Goal: Information Seeking & Learning: Learn about a topic

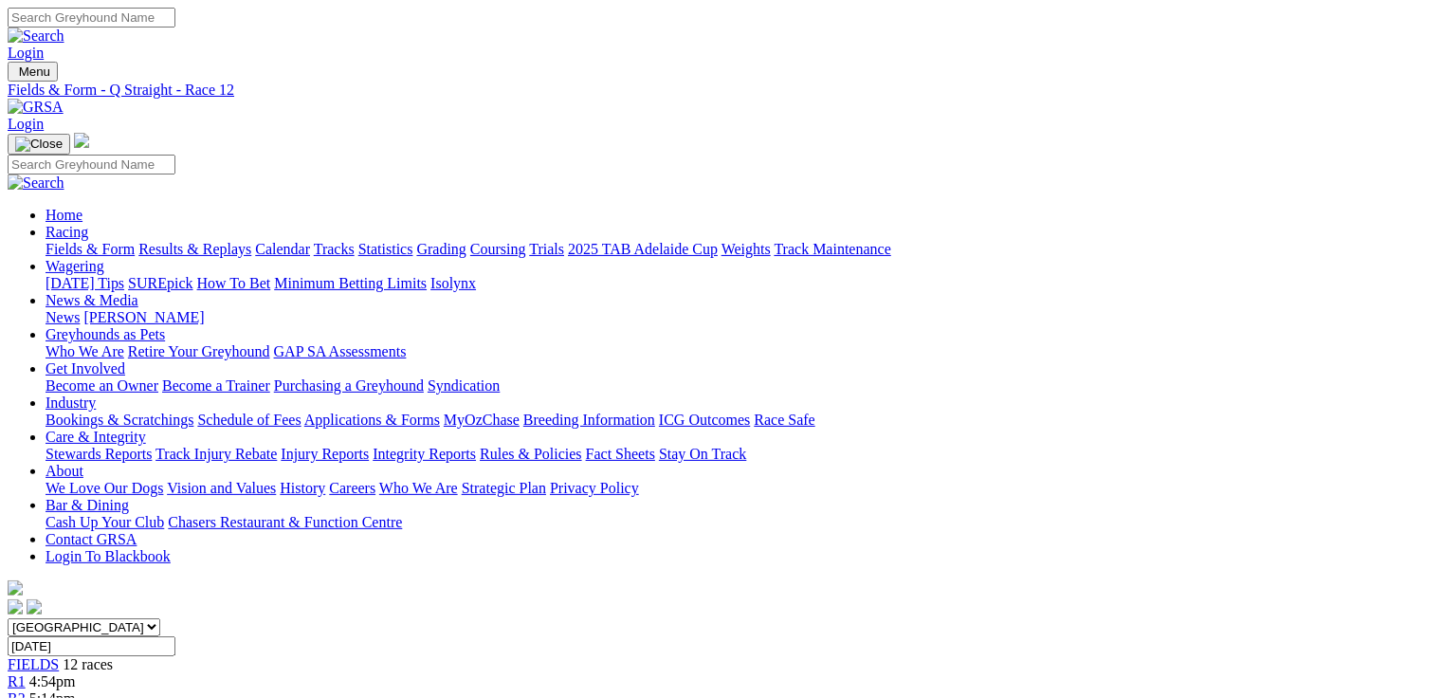
click at [110, 241] on link "Fields & Form" at bounding box center [90, 249] width 89 height 16
select select "QLD"
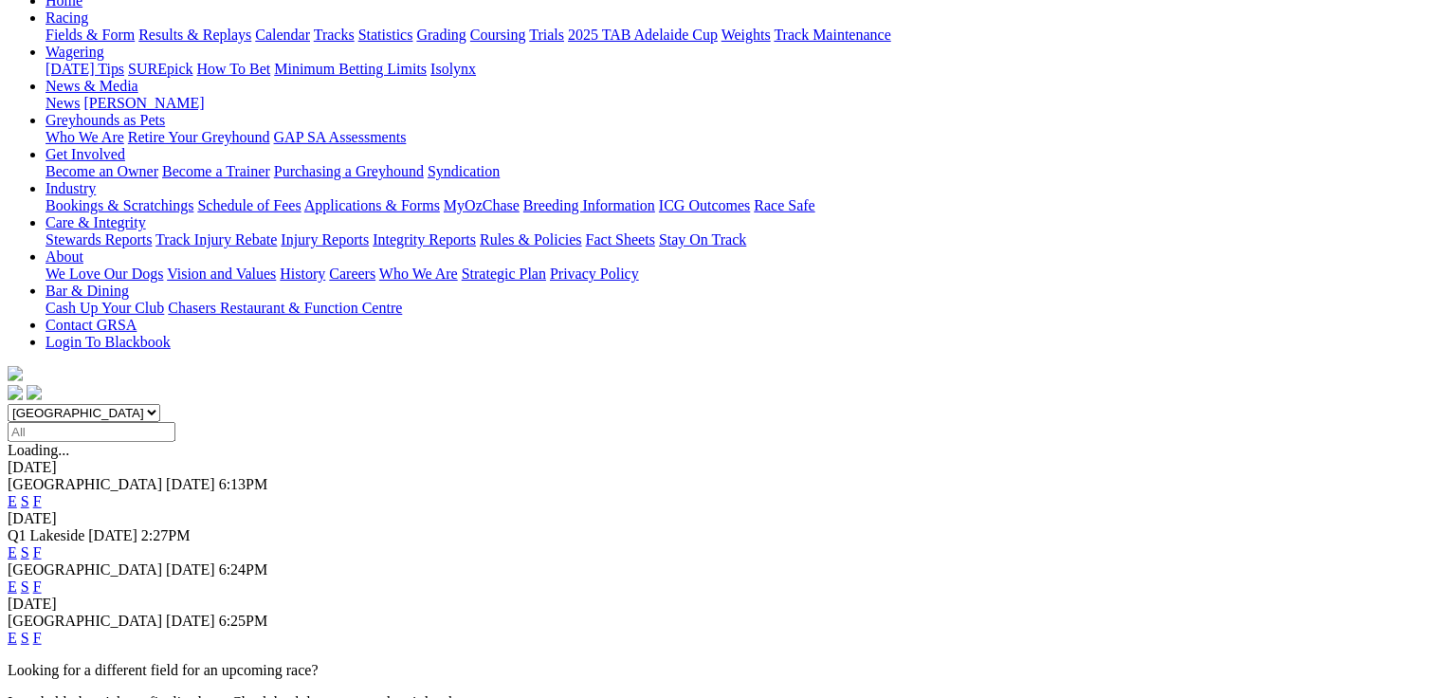
scroll to position [228, 0]
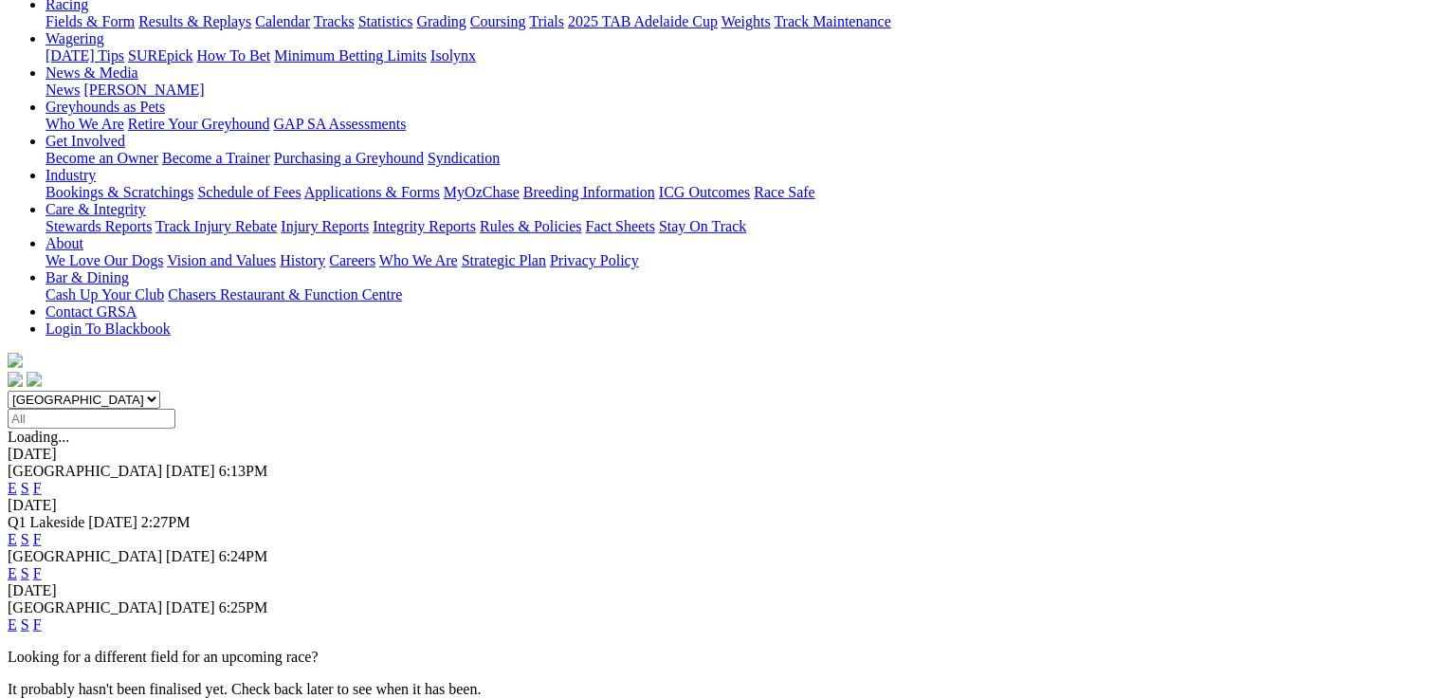
click at [17, 480] on link "E" at bounding box center [12, 488] width 9 height 16
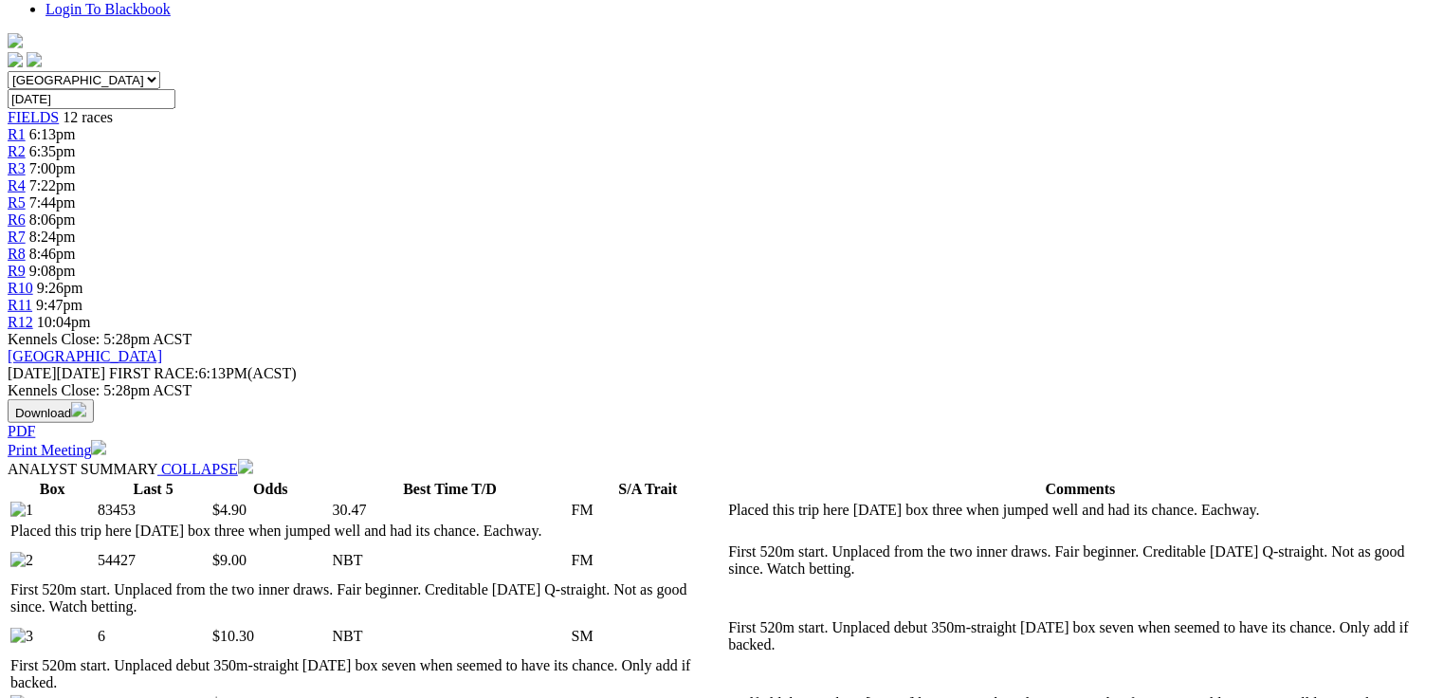
scroll to position [986, 0]
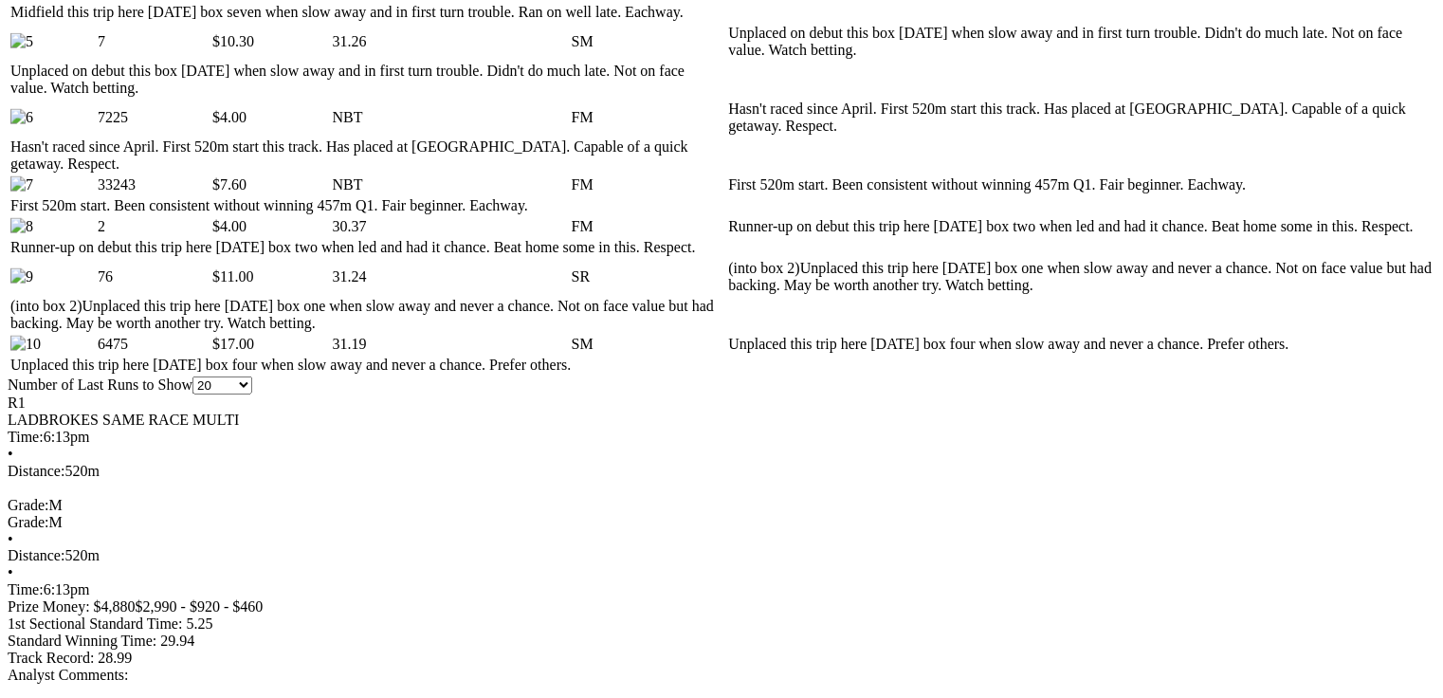
scroll to position [0, 0]
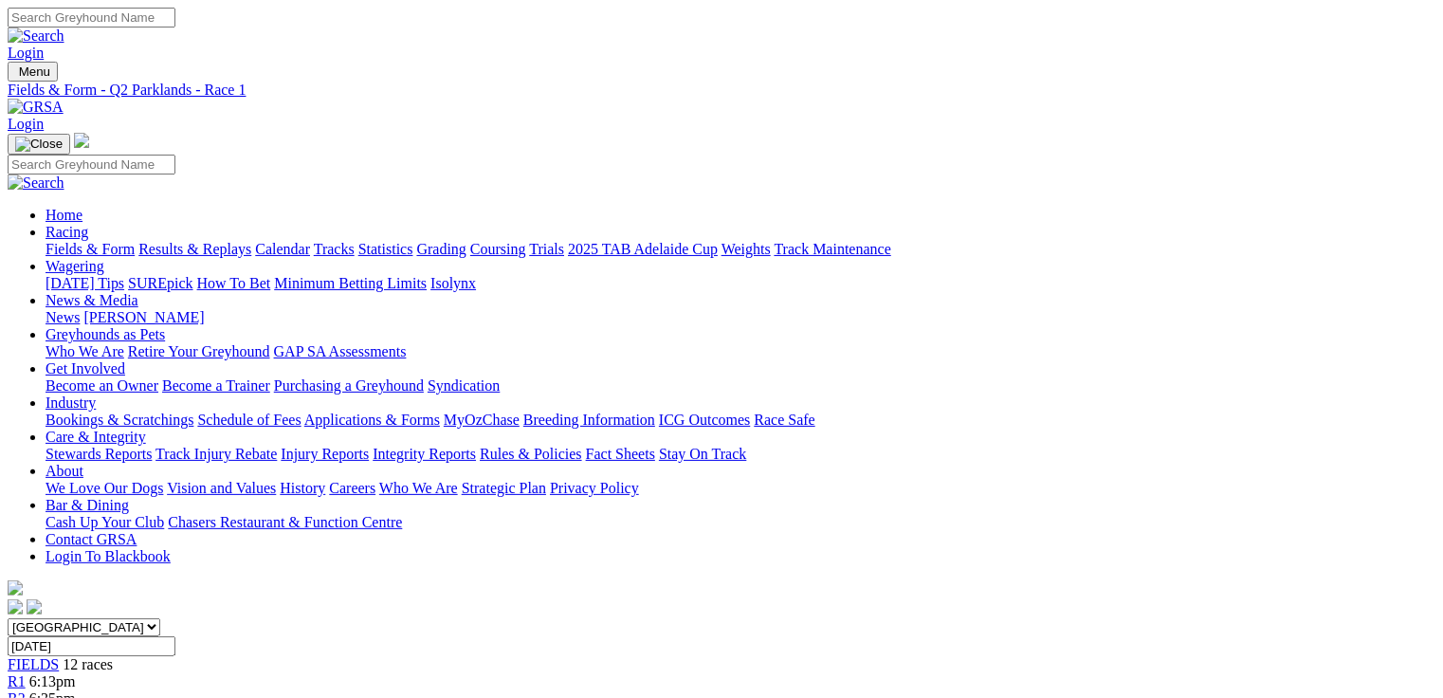
click at [394, 690] on div "R2 6:35pm" at bounding box center [722, 698] width 1428 height 17
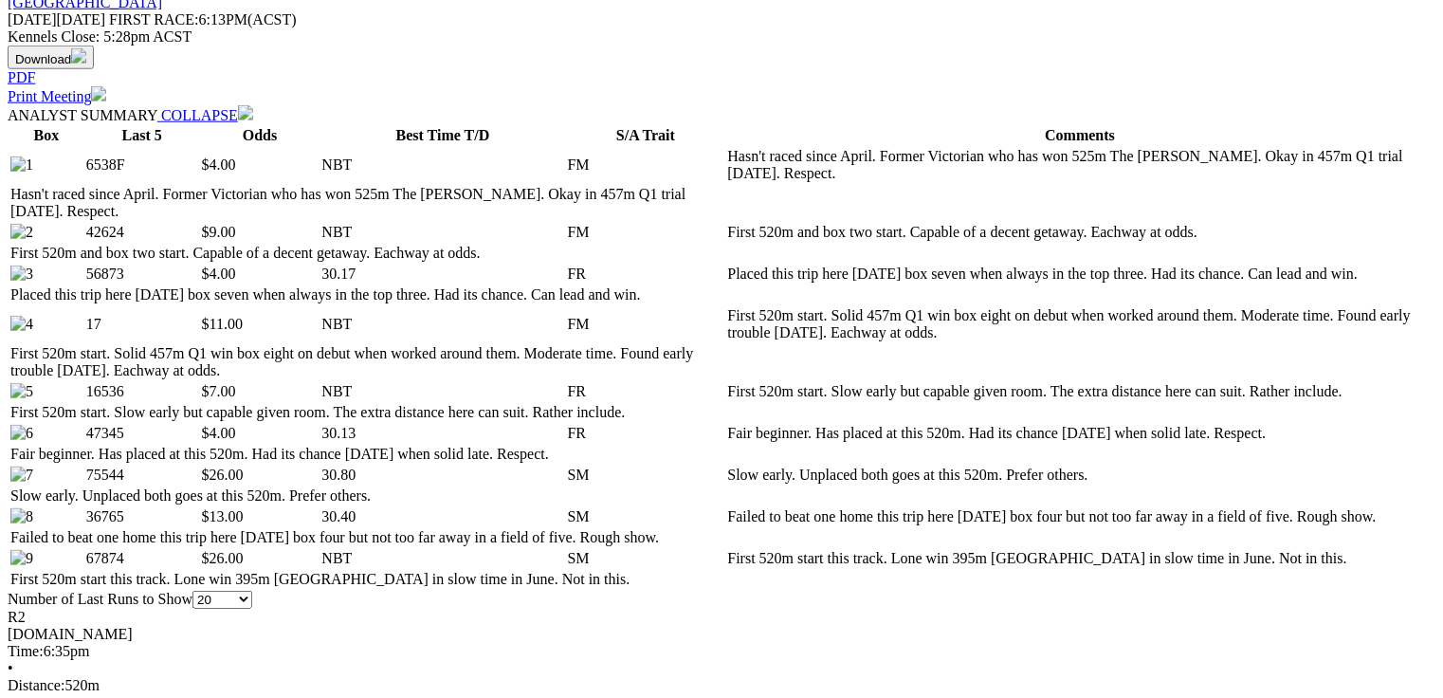
scroll to position [910, 0]
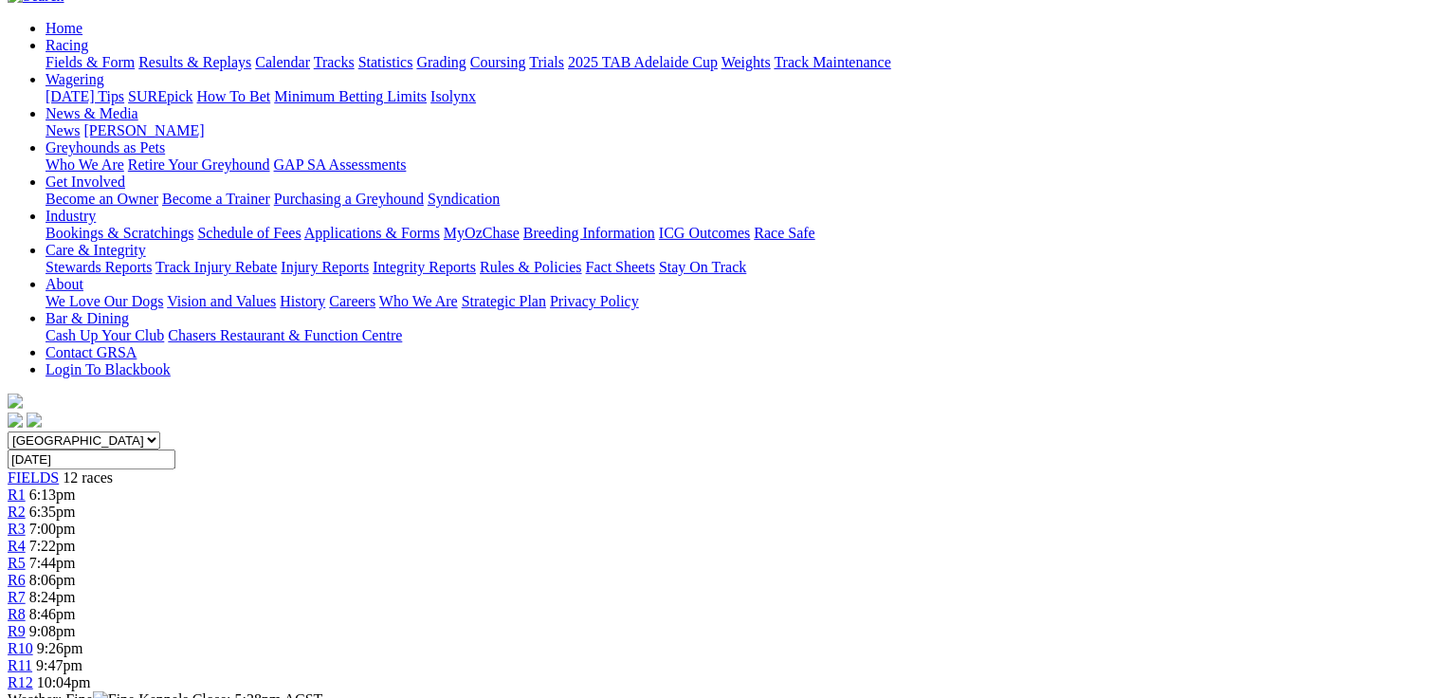
scroll to position [115, 0]
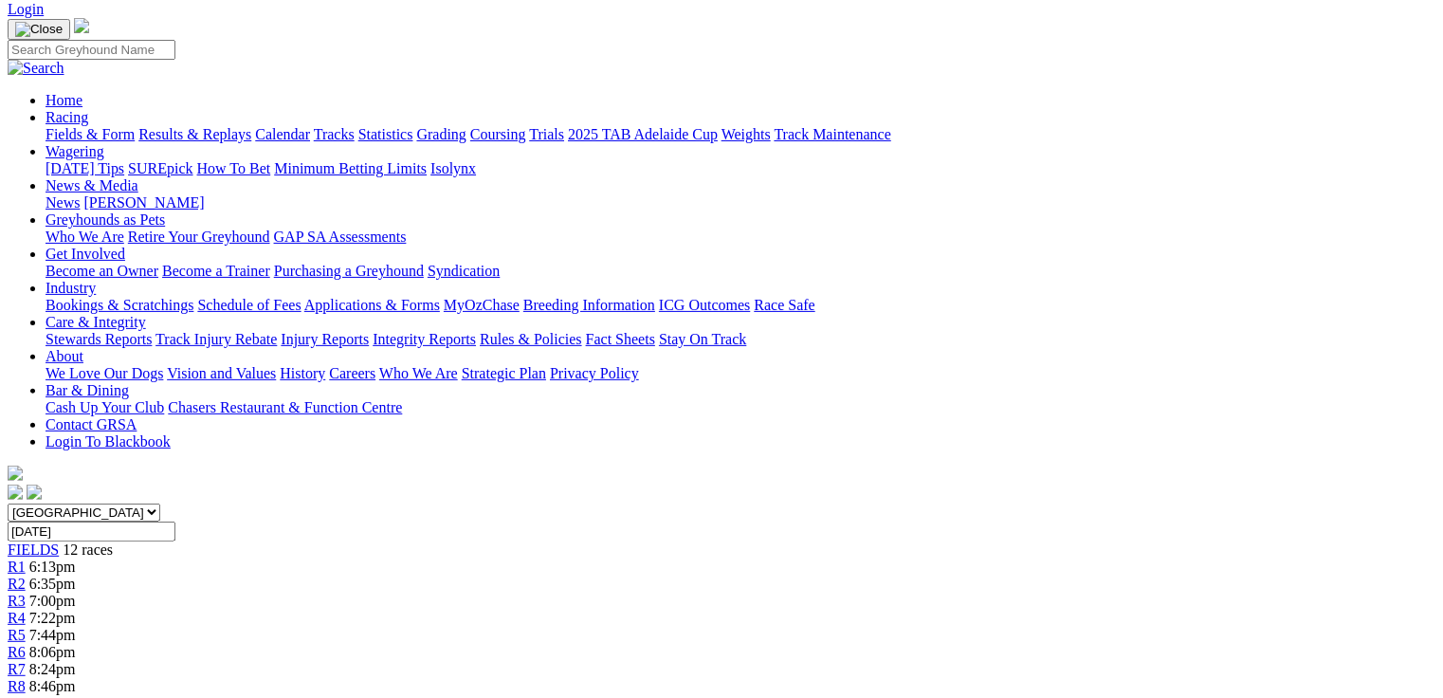
click at [76, 593] on span "7:00pm" at bounding box center [52, 601] width 46 height 16
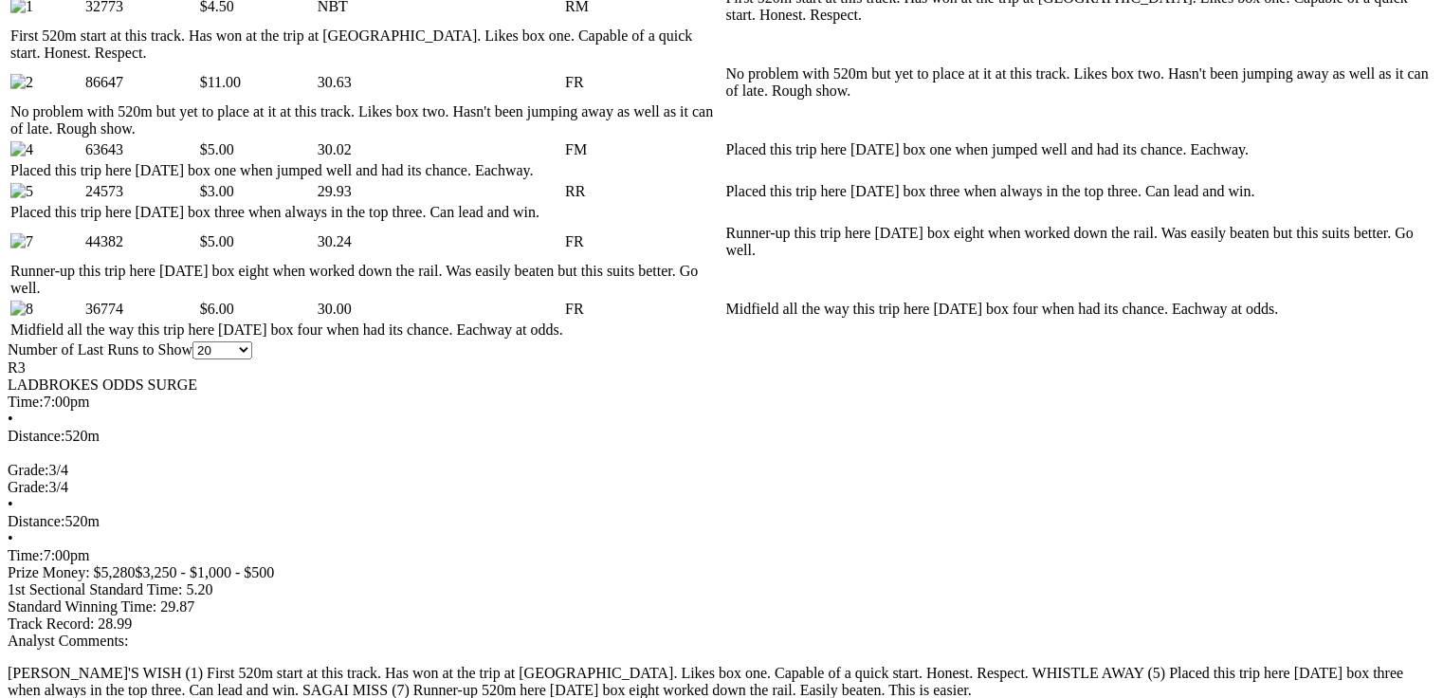
scroll to position [1062, 0]
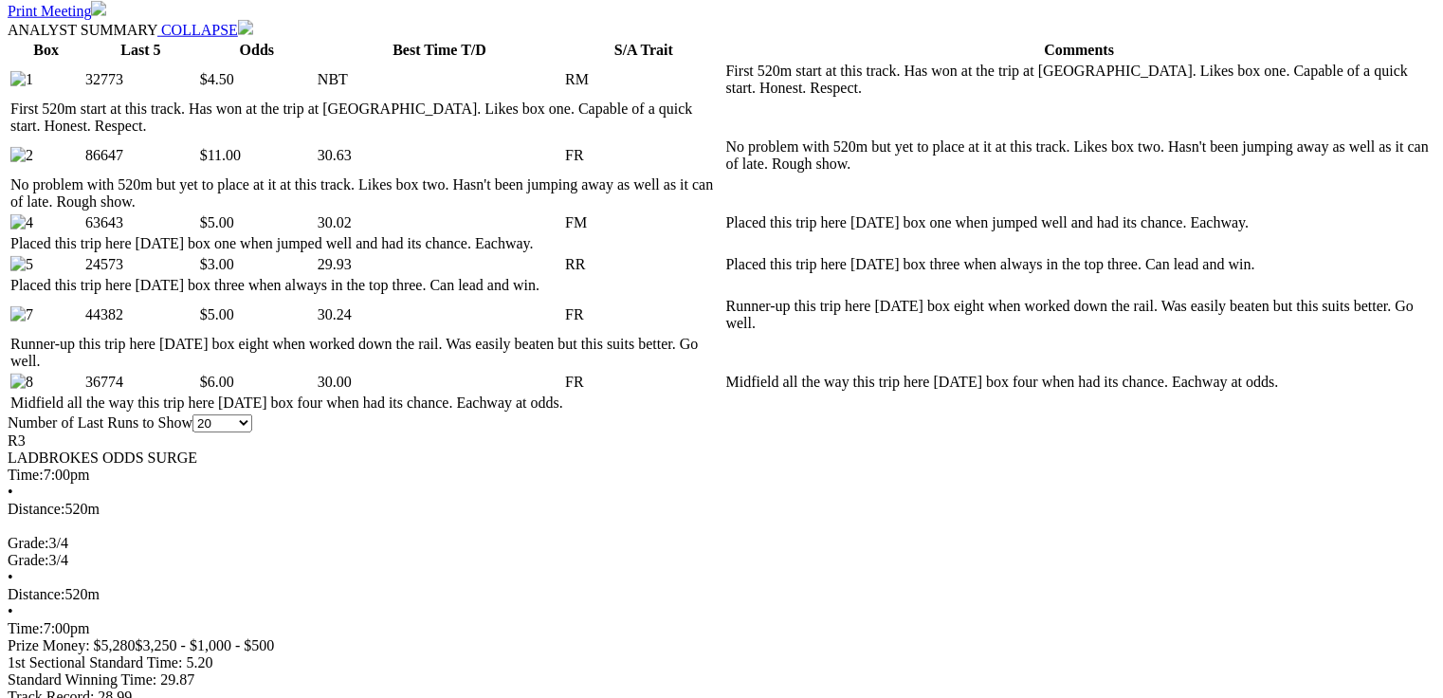
scroll to position [910, 0]
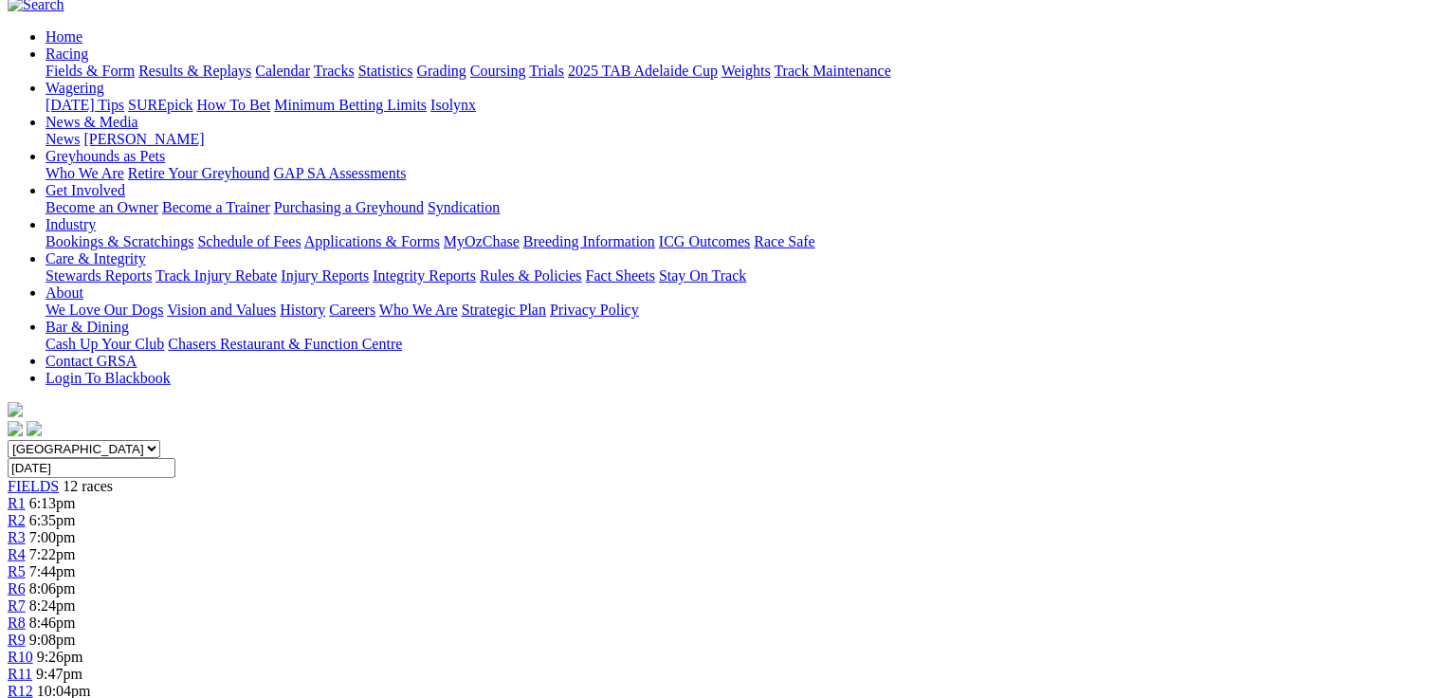
scroll to position [0, 0]
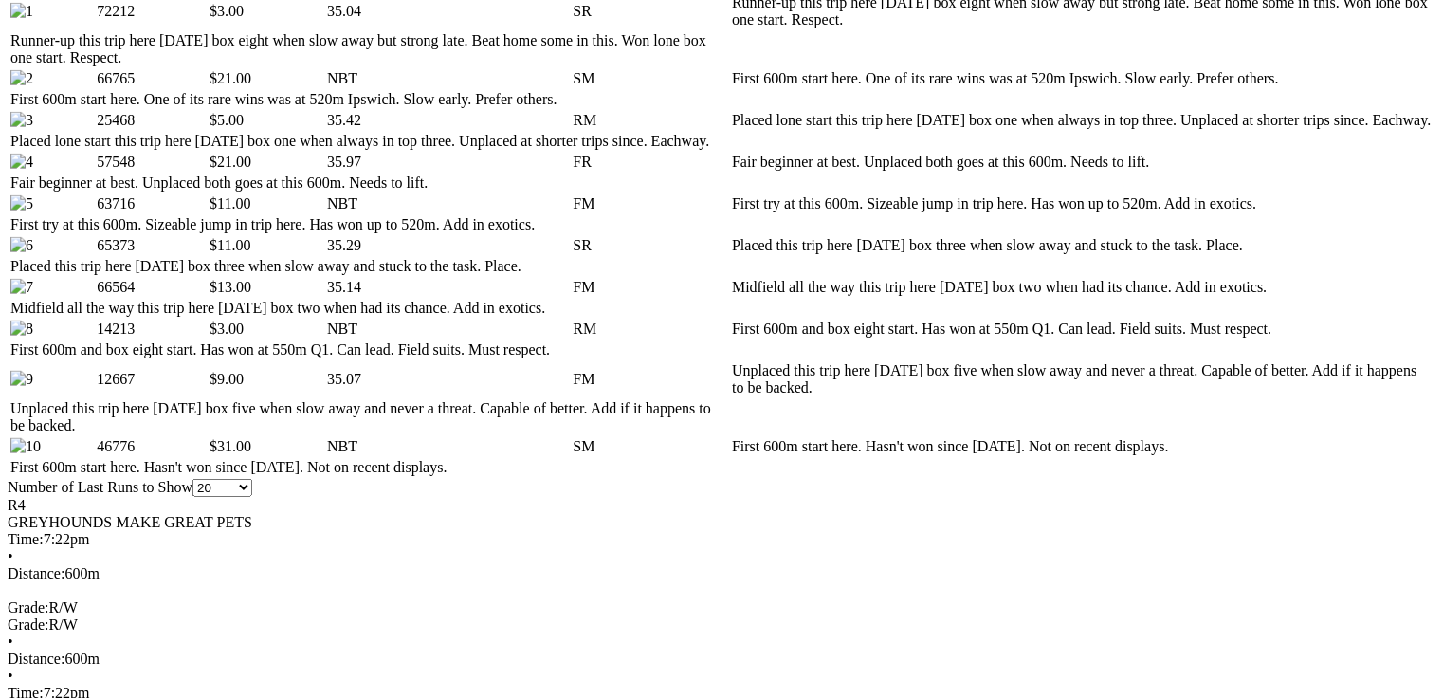
scroll to position [1062, 0]
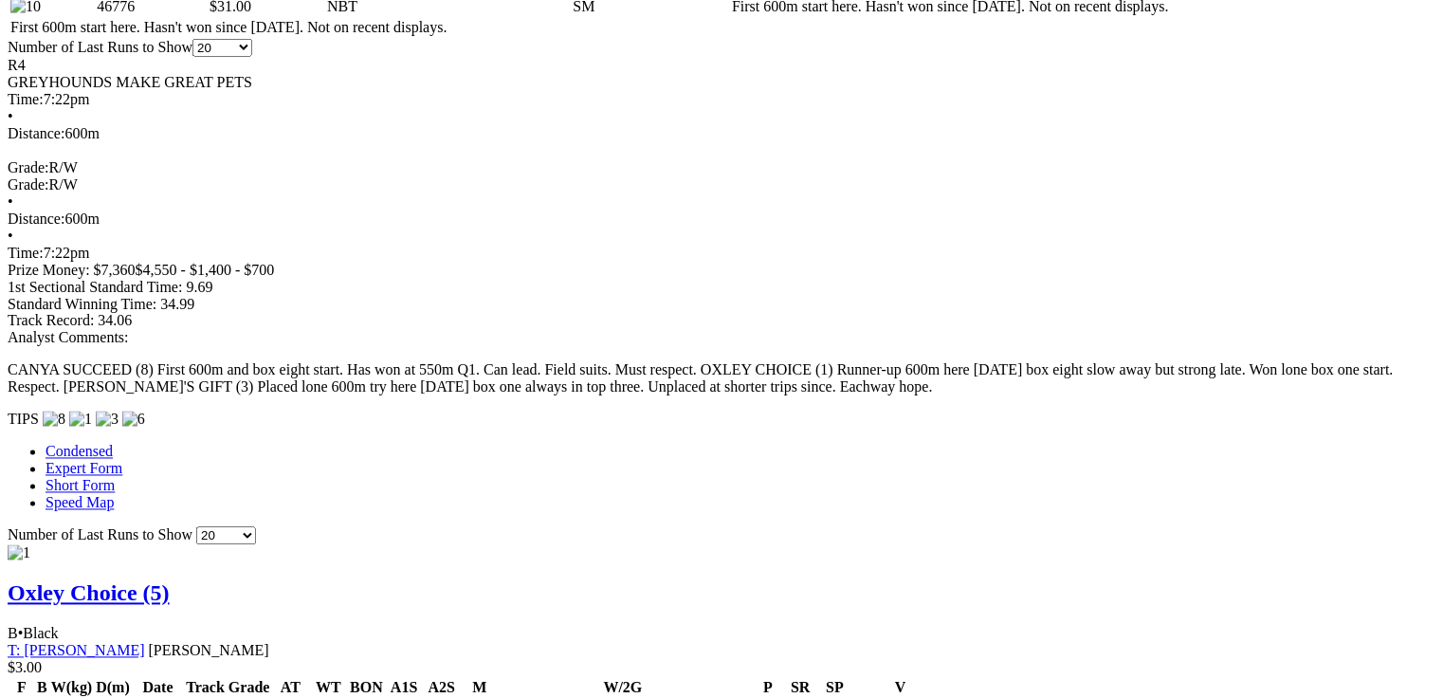
scroll to position [1517, 0]
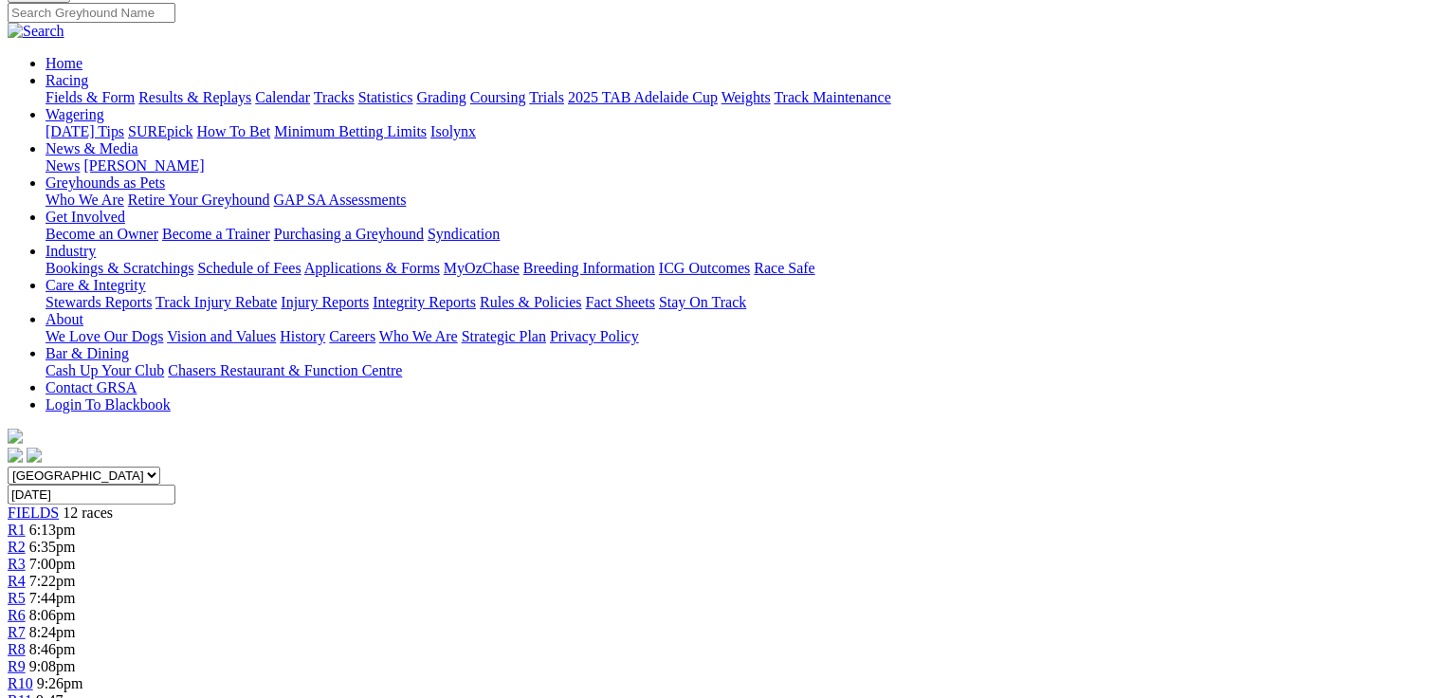
scroll to position [73, 0]
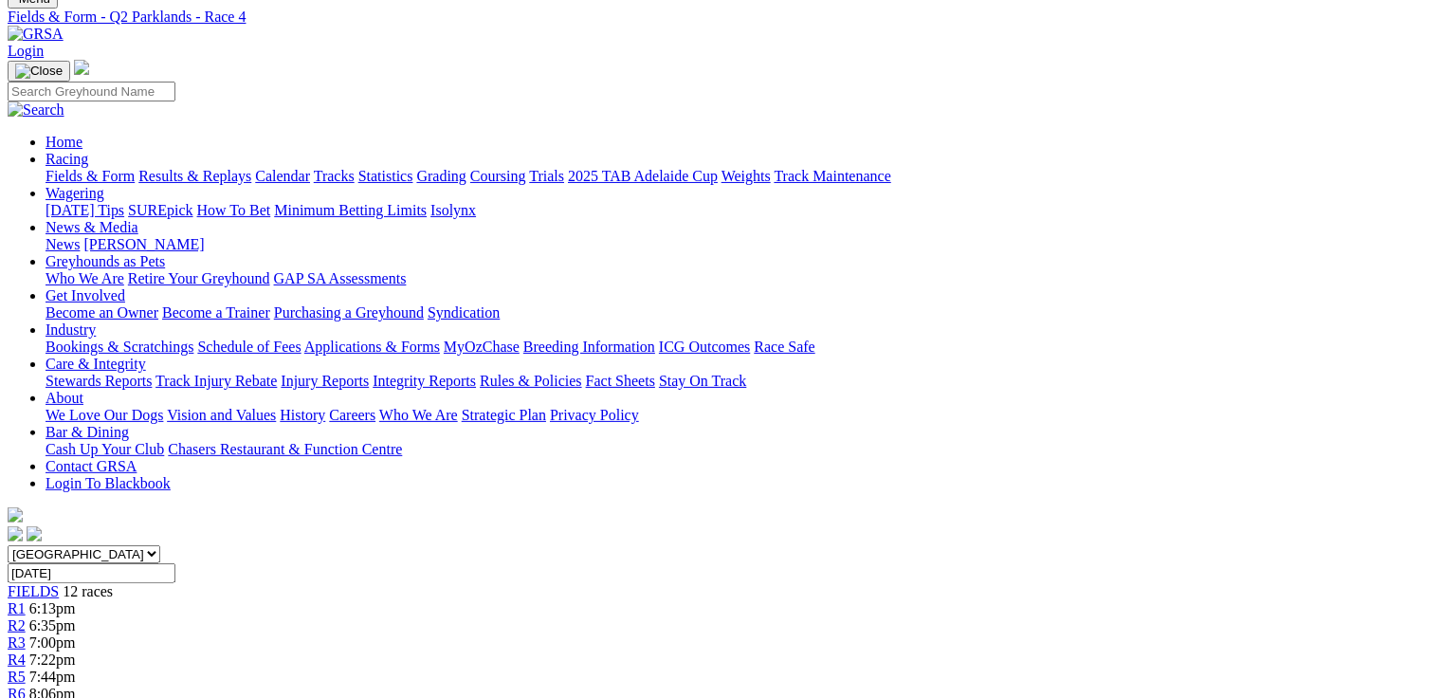
click at [76, 669] on span "7:44pm" at bounding box center [52, 677] width 46 height 16
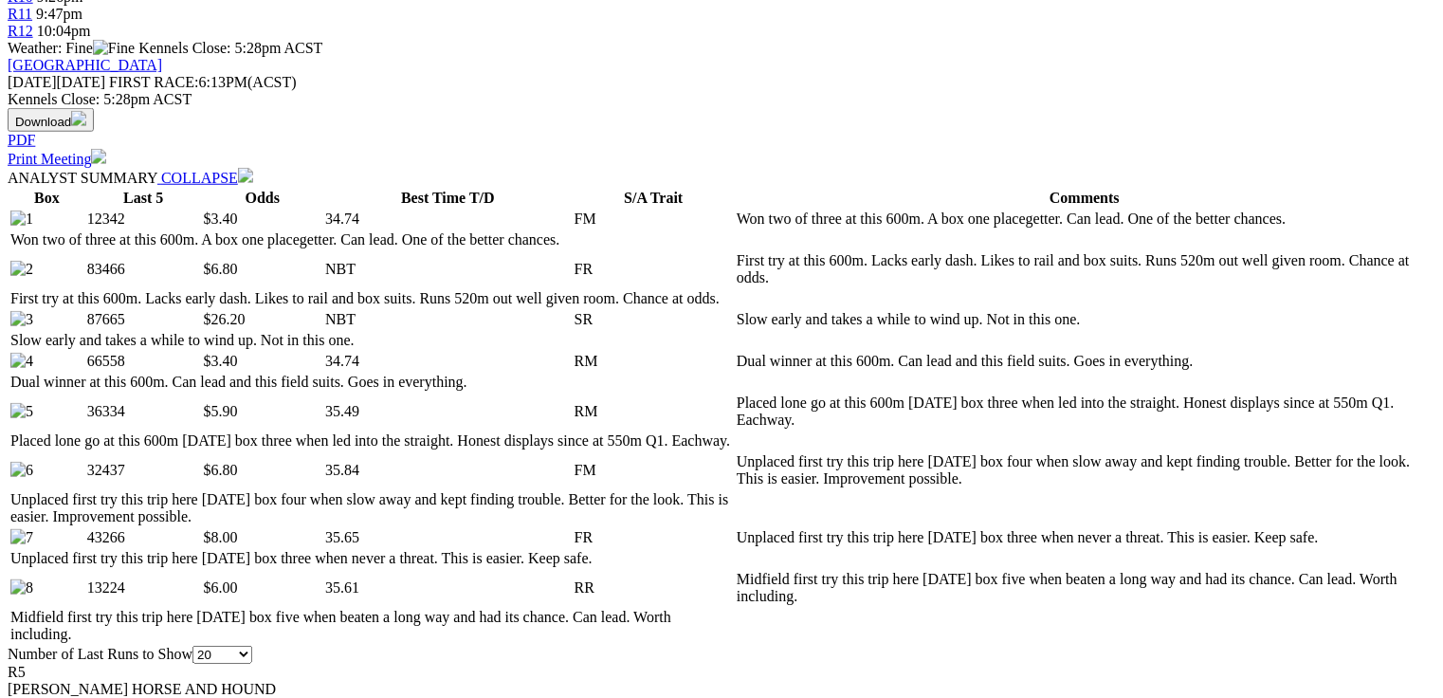
scroll to position [910, 0]
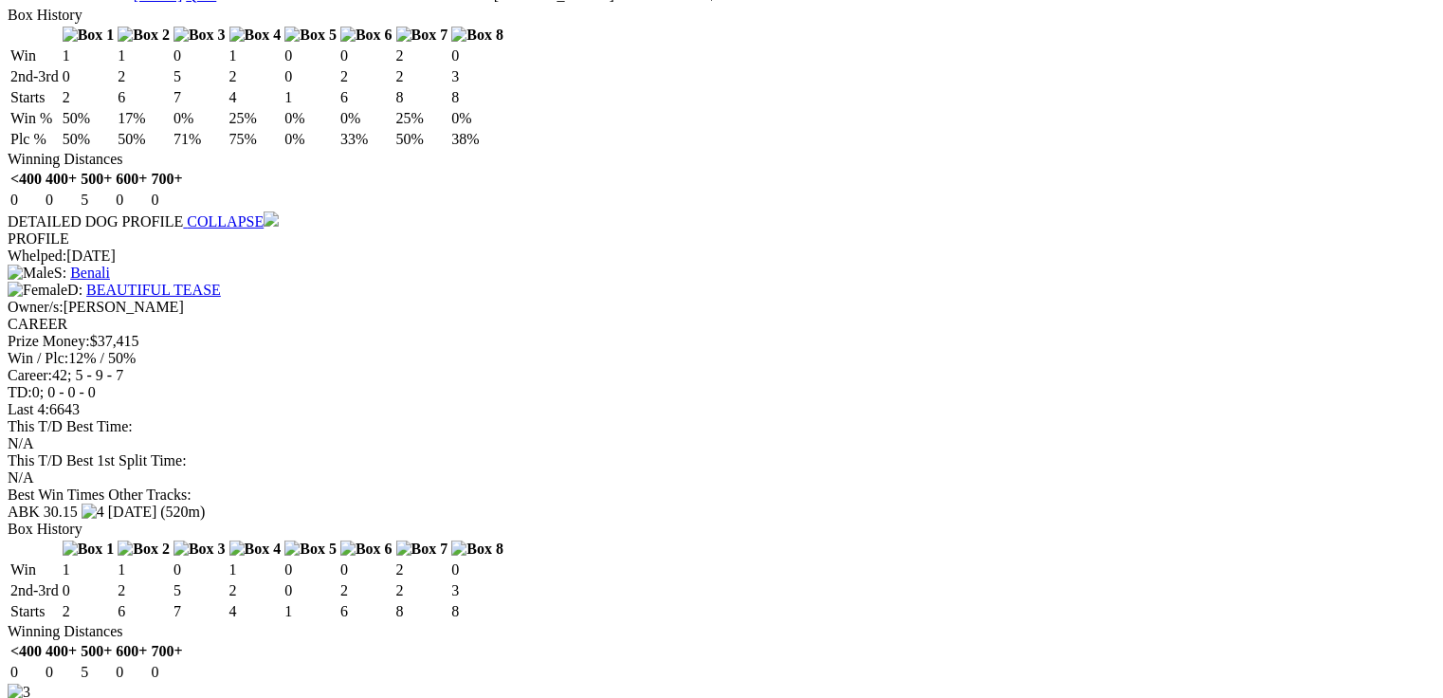
scroll to position [0, 0]
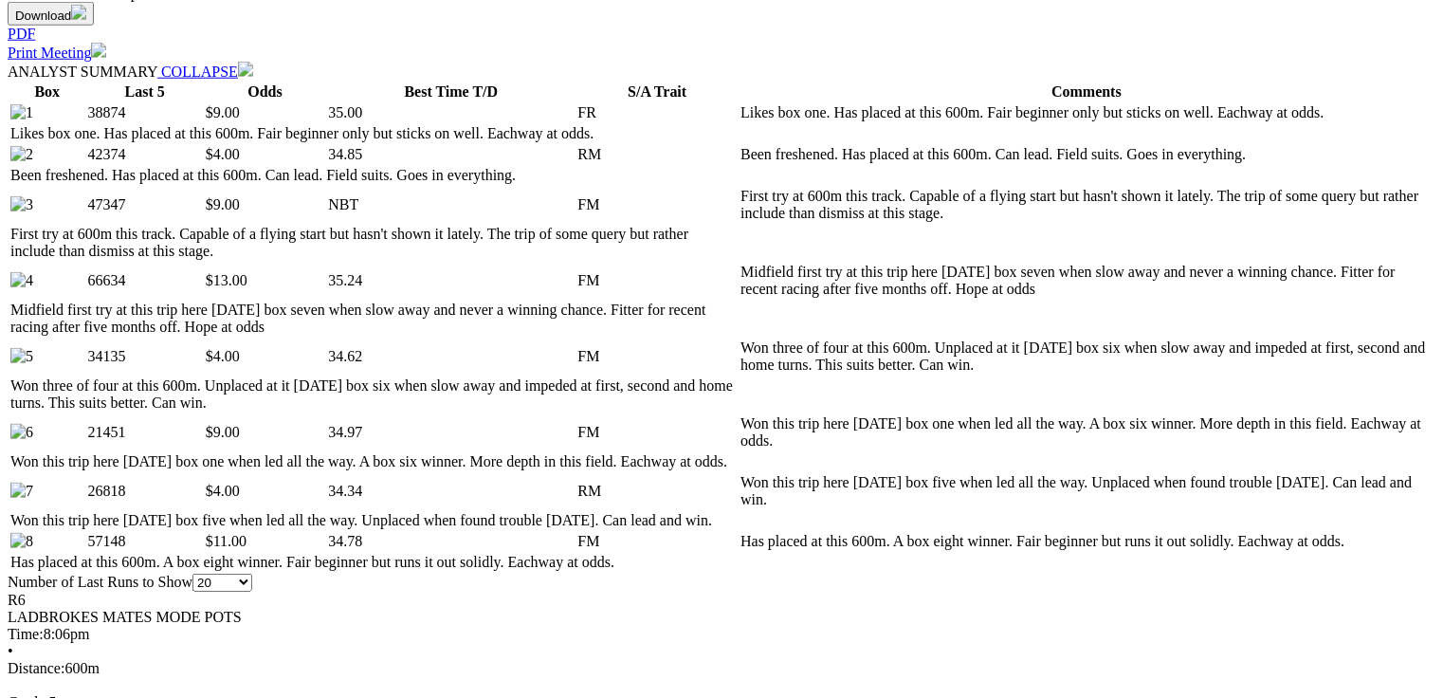
scroll to position [986, 0]
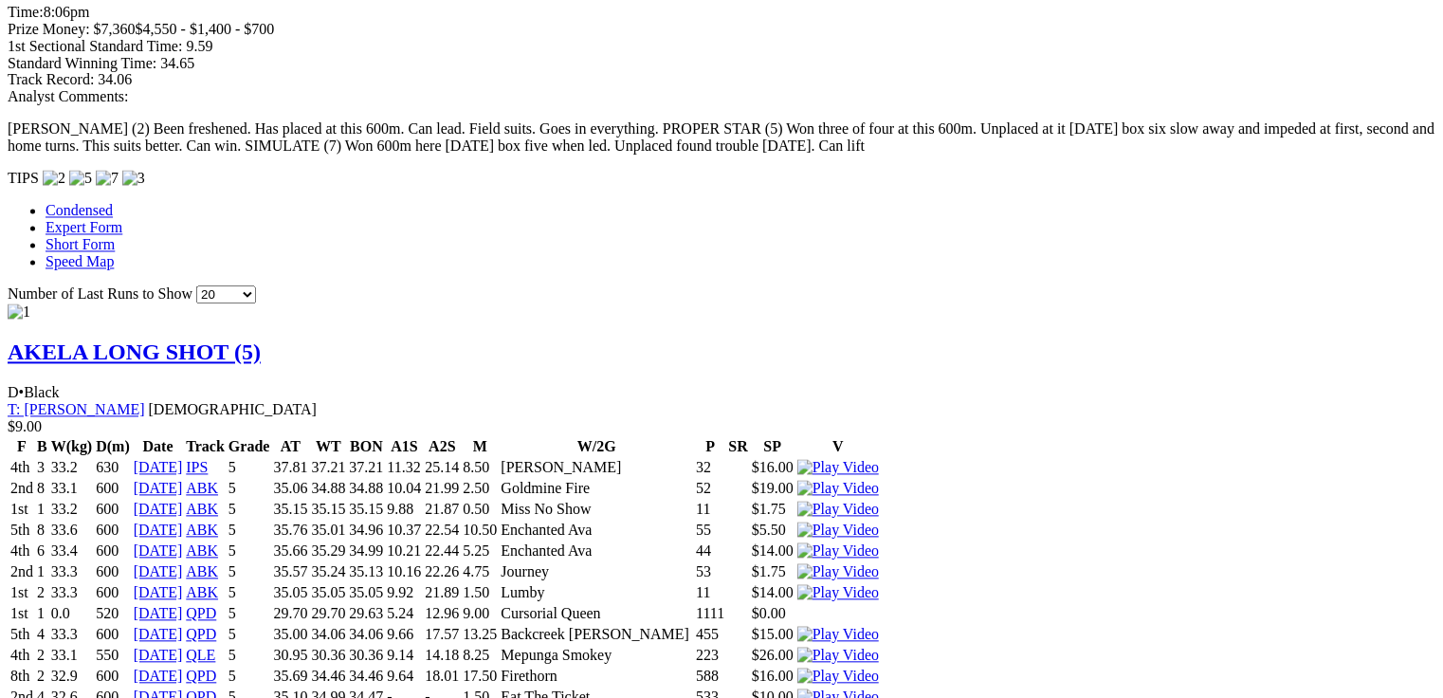
scroll to position [0, 0]
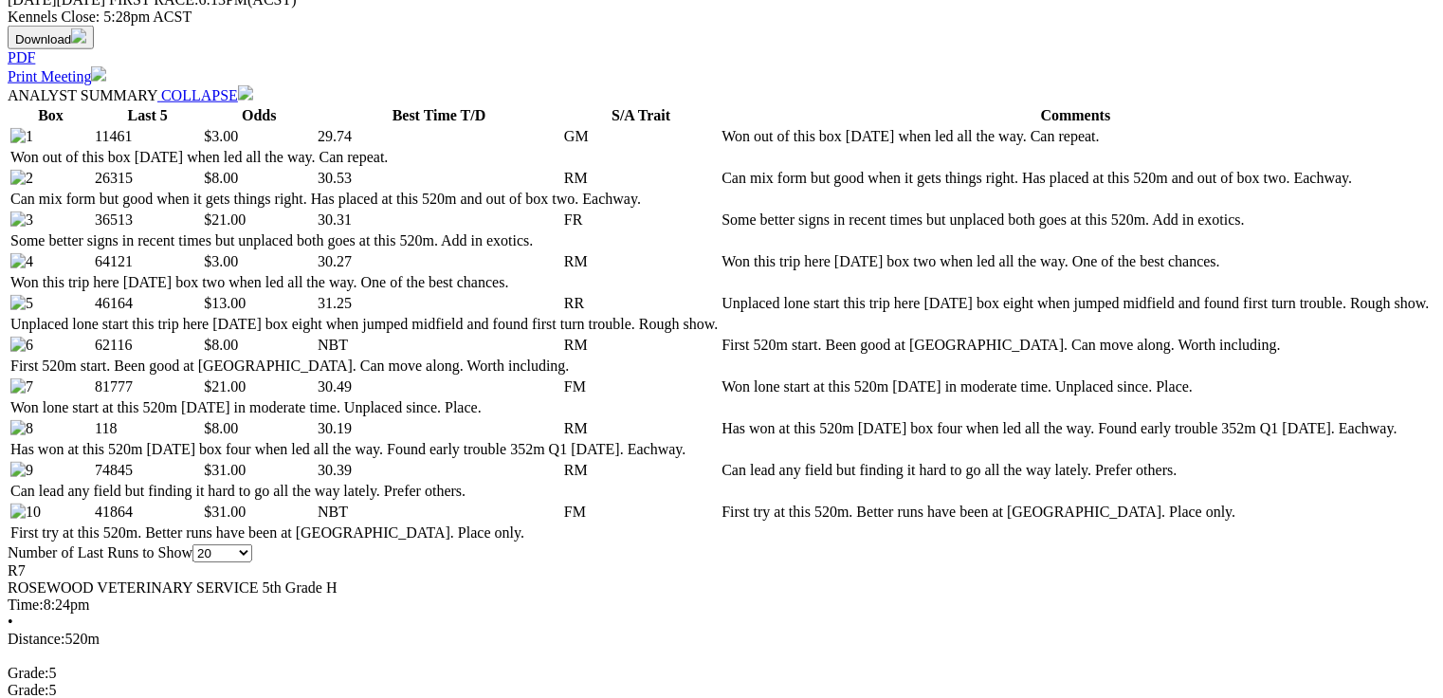
scroll to position [1138, 0]
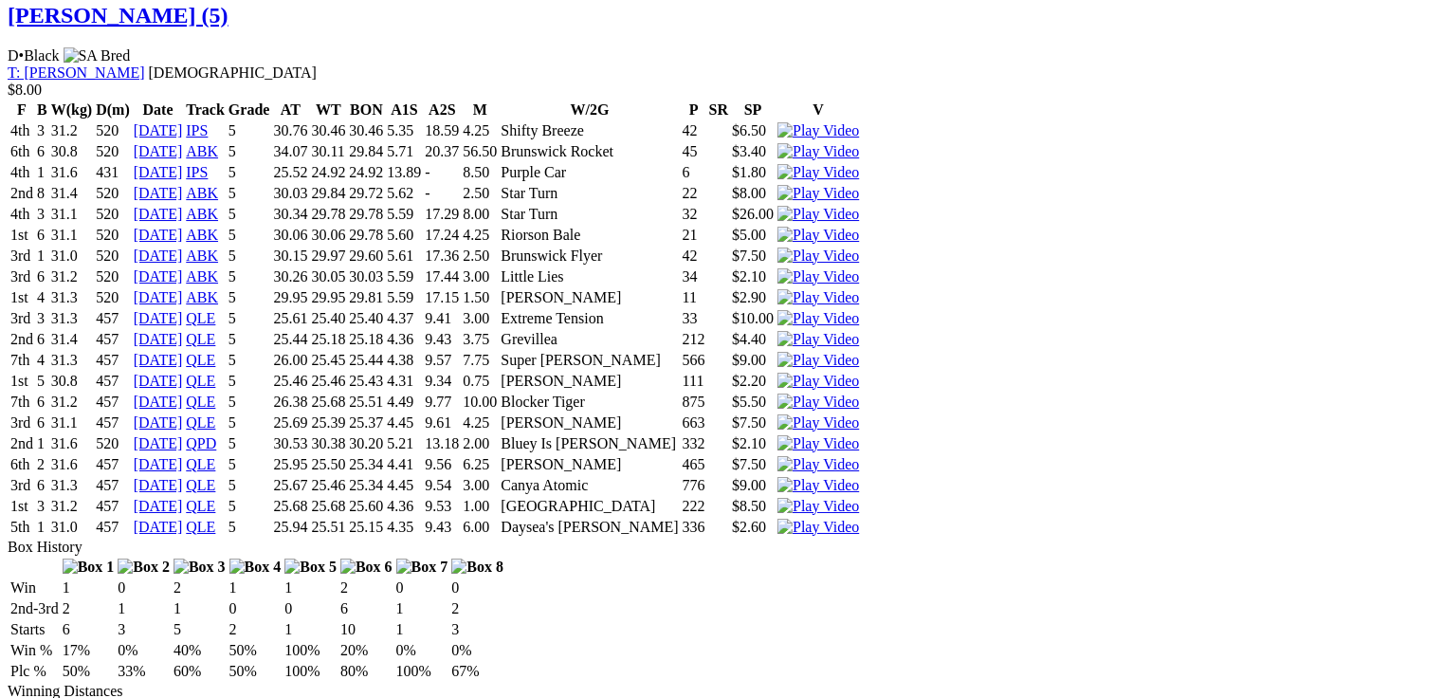
scroll to position [3235, 0]
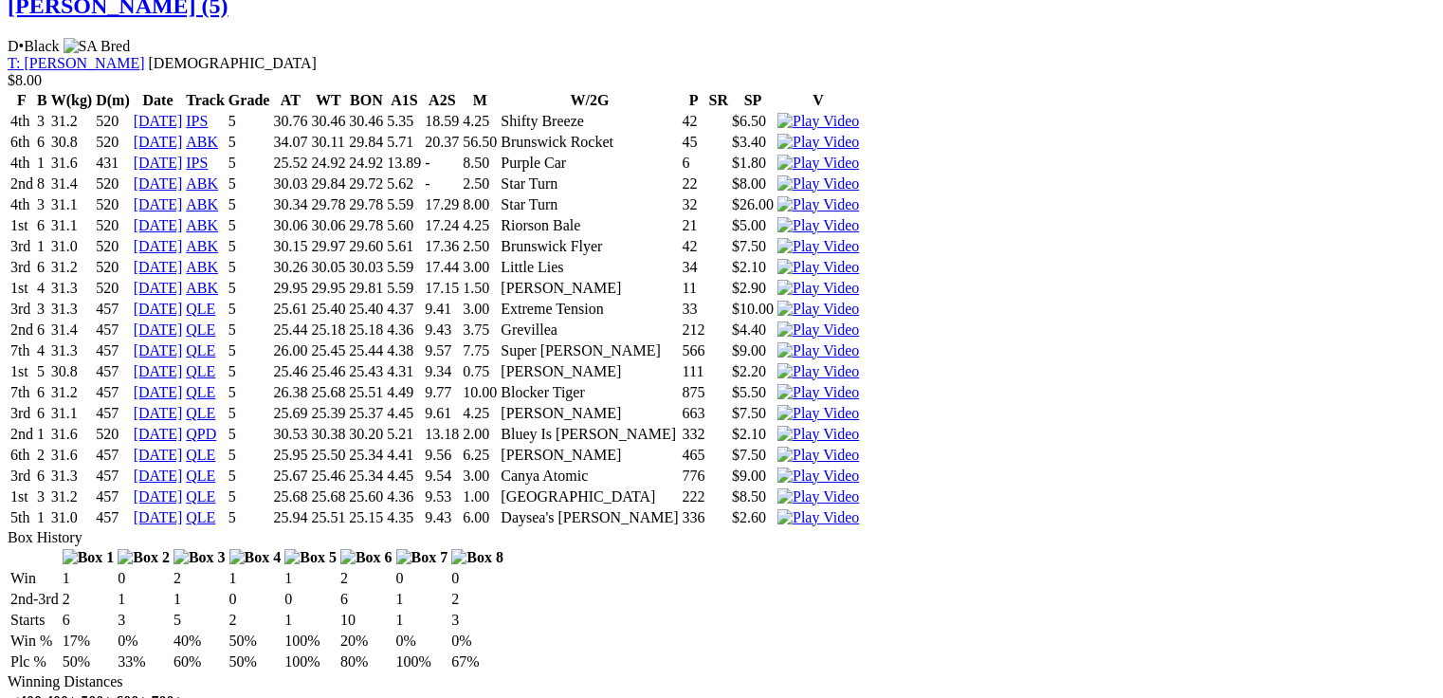
drag, startPoint x: 424, startPoint y: 284, endPoint x: 474, endPoint y: 291, distance: 50.7
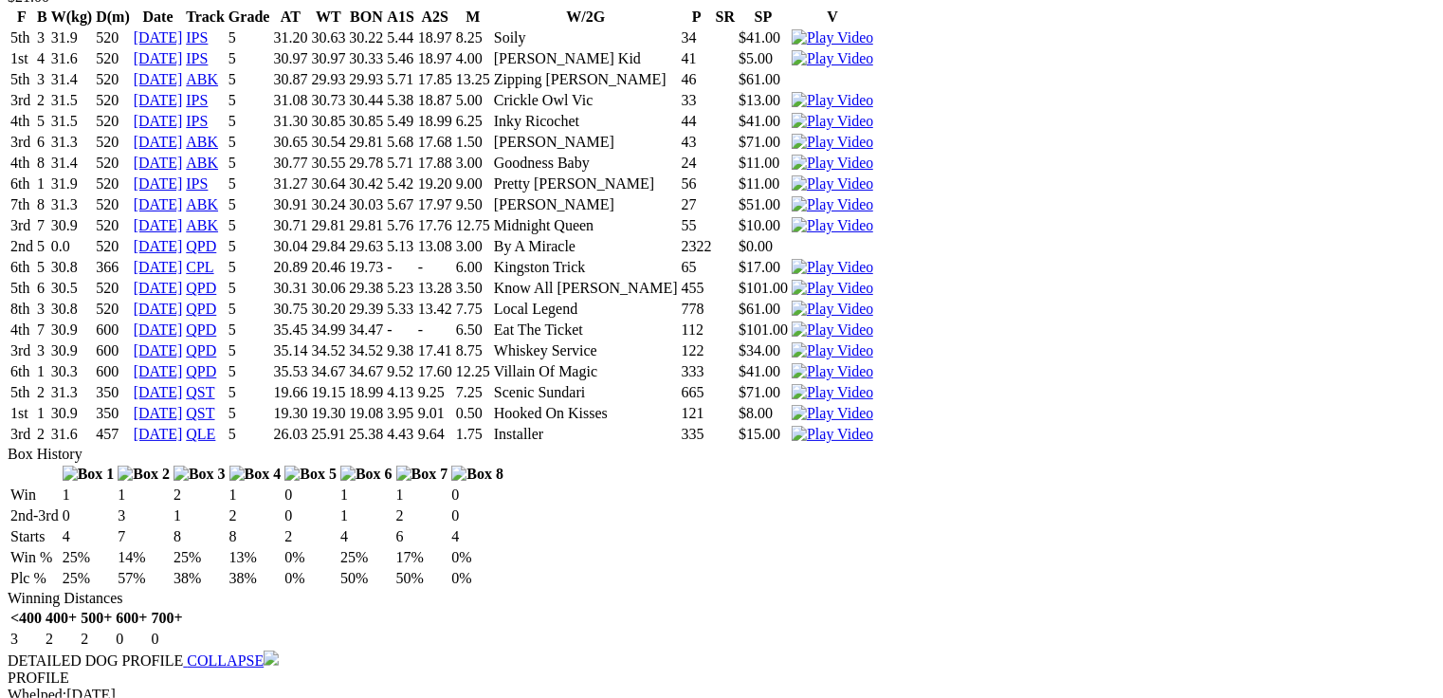
scroll to position [0, 0]
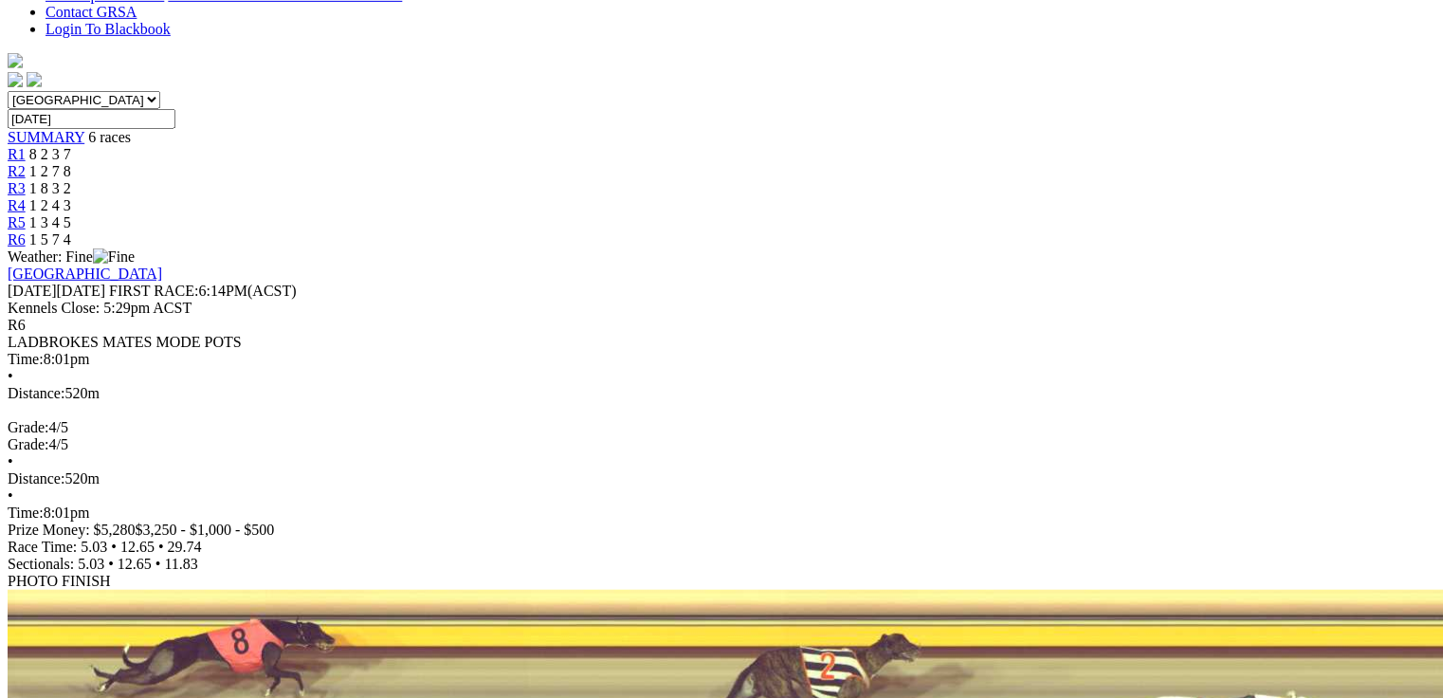
scroll to position [531, 0]
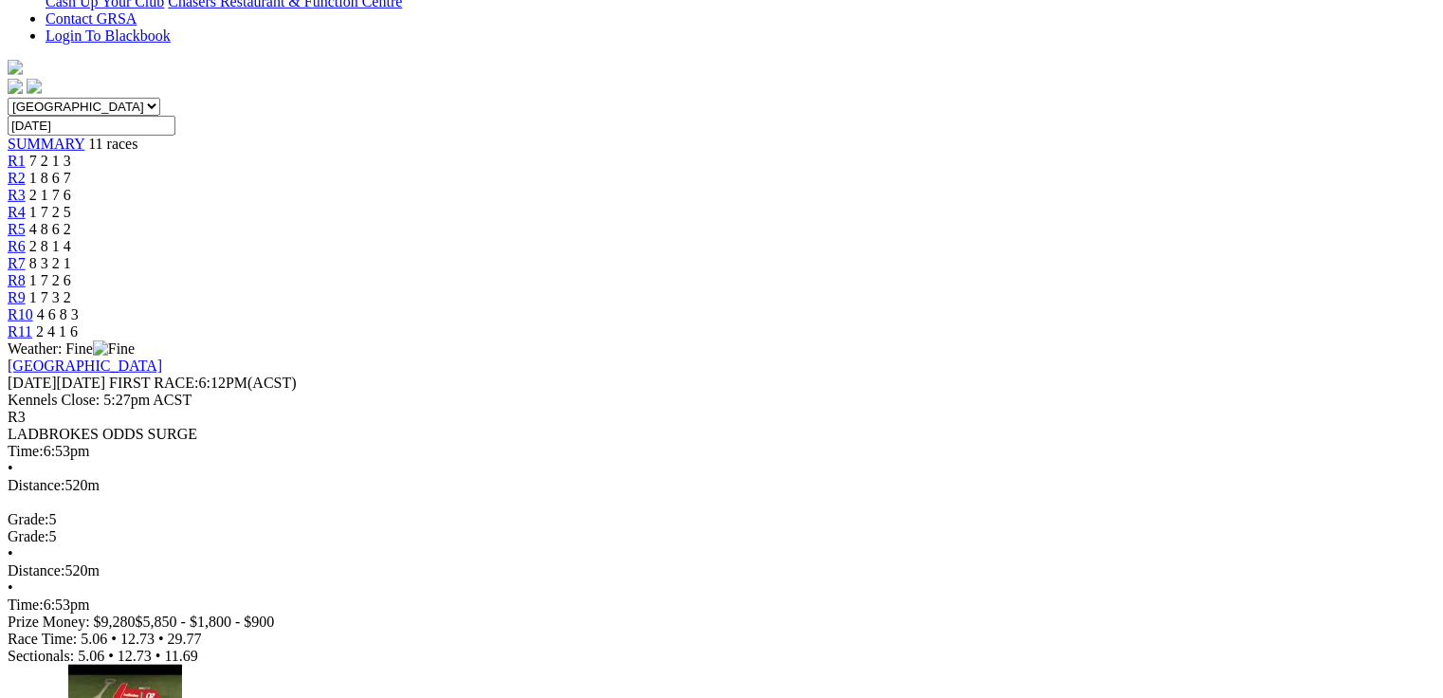
scroll to position [531, 0]
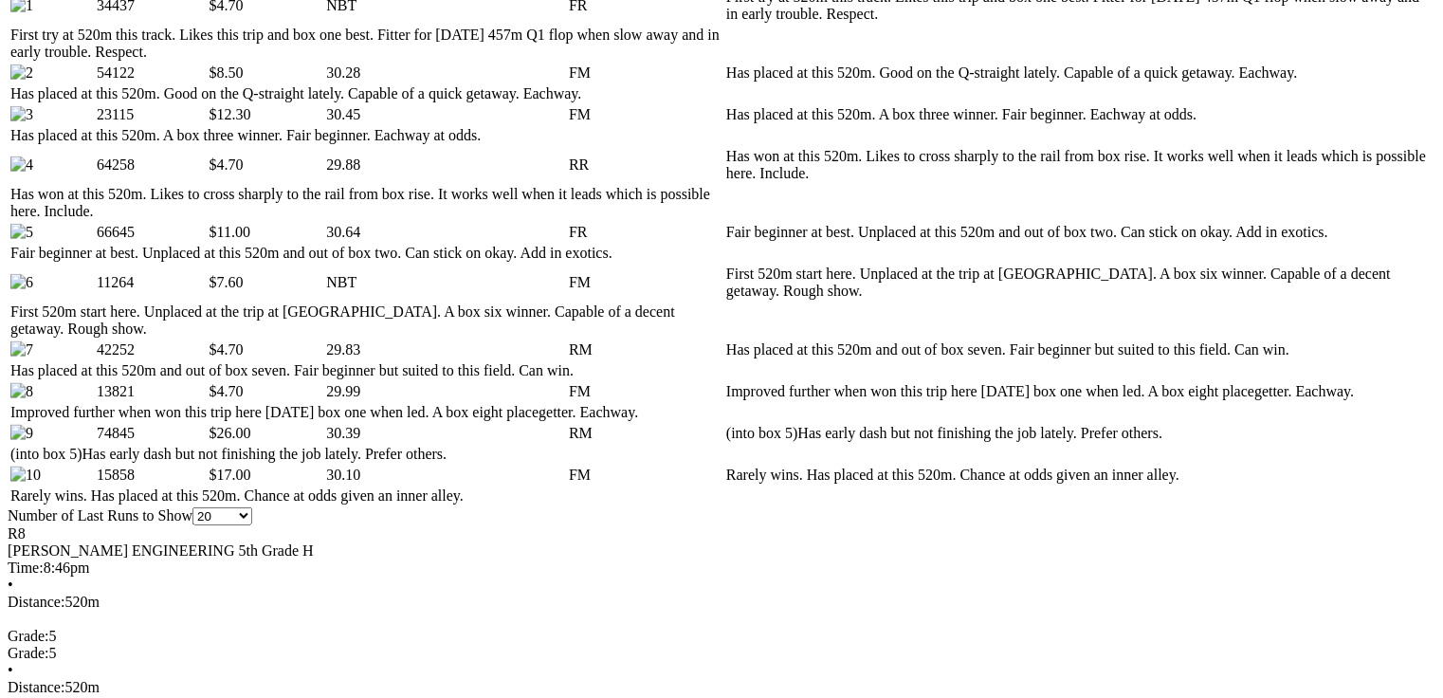
scroll to position [1062, 0]
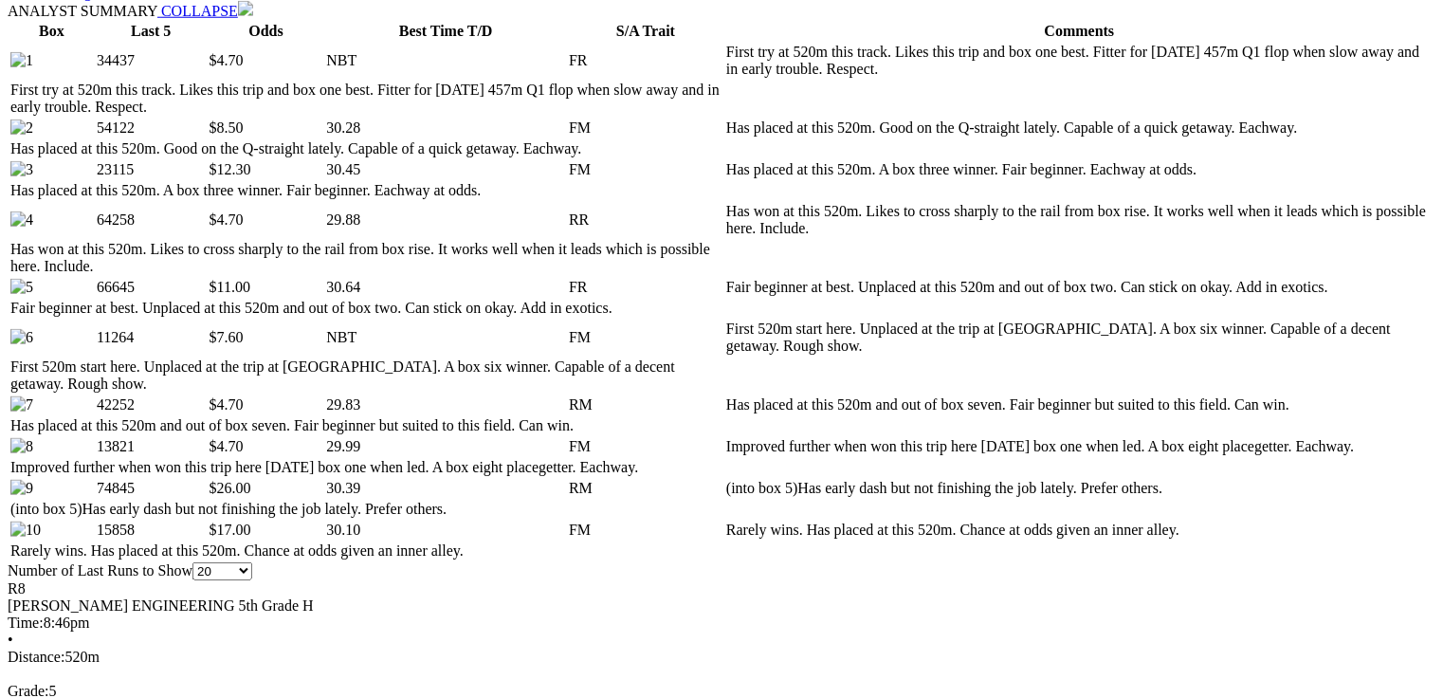
scroll to position [0, 0]
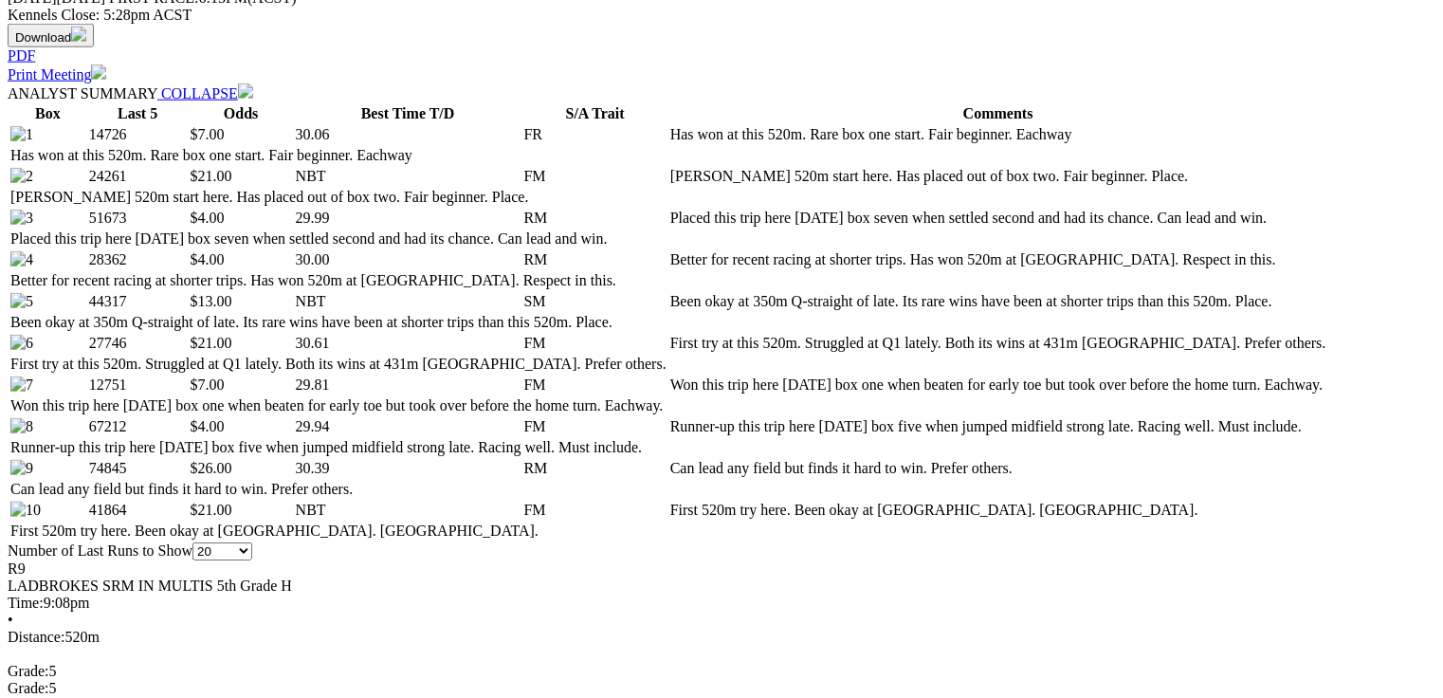
scroll to position [986, 0]
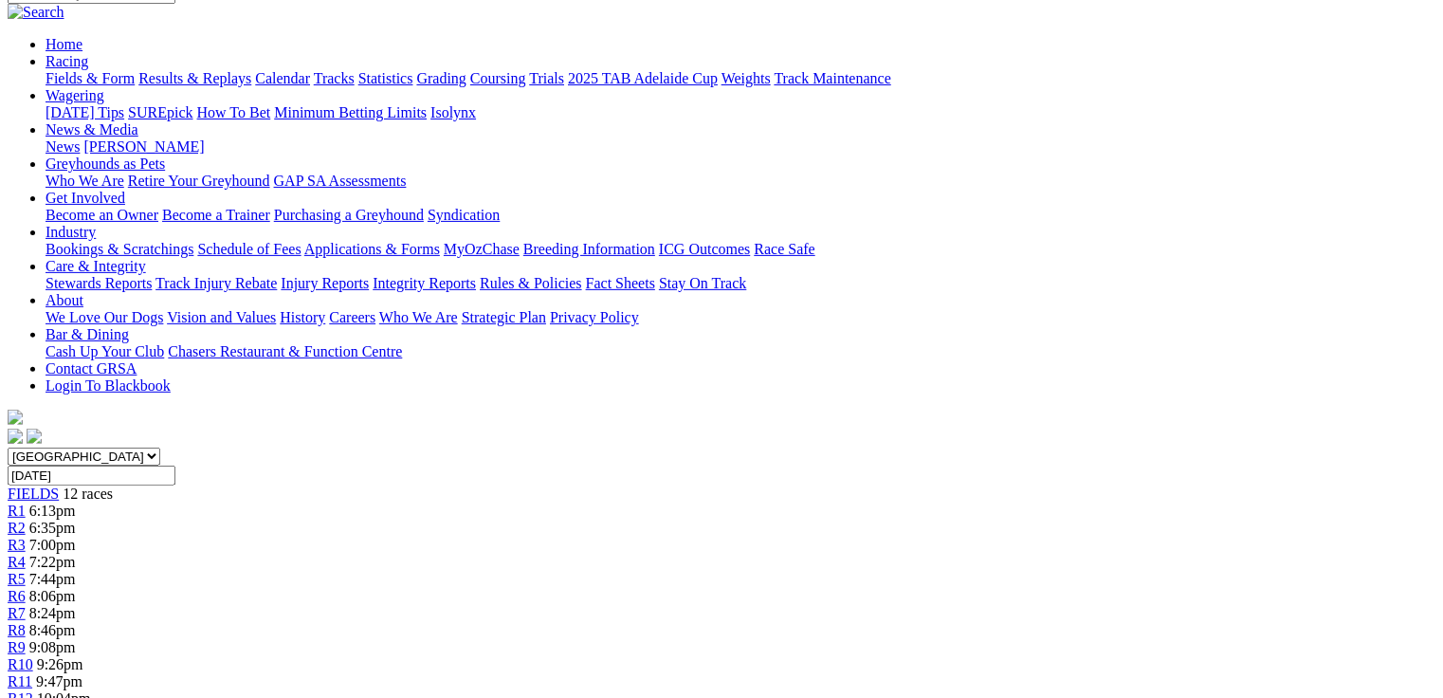
scroll to position [0, 0]
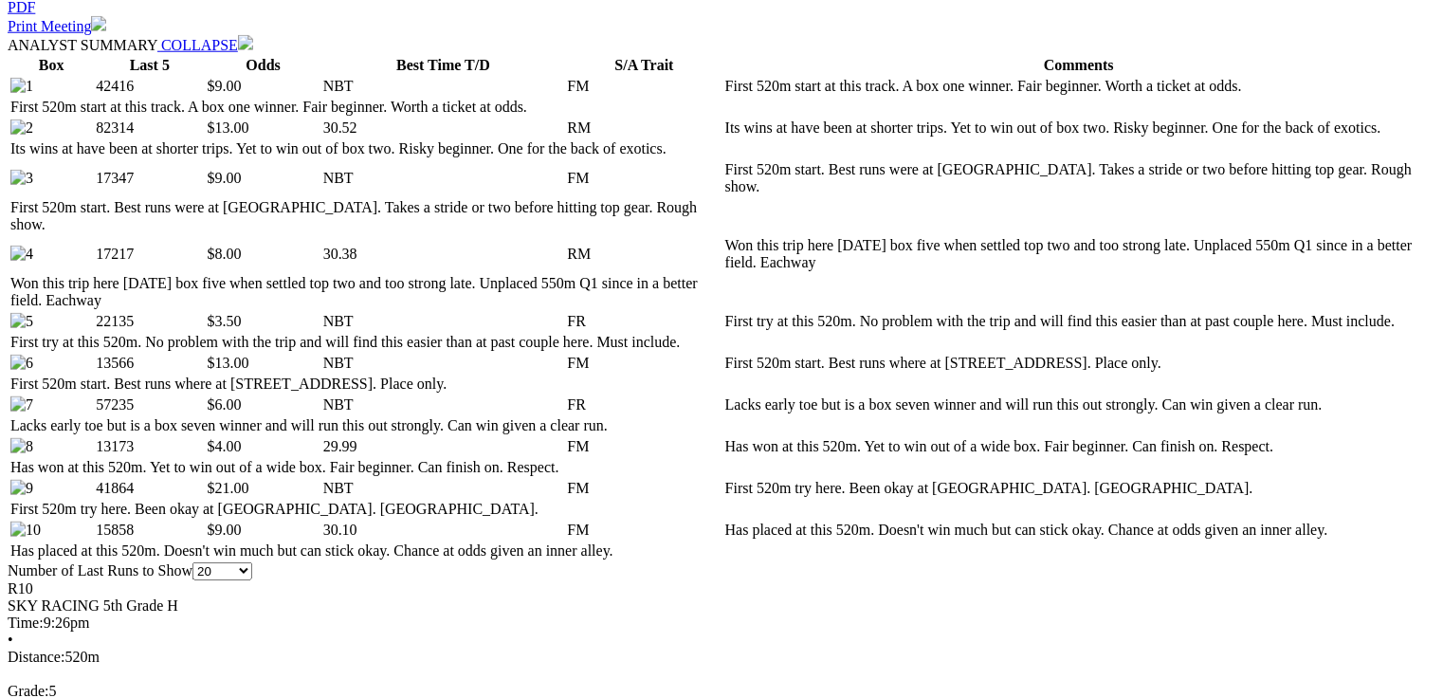
scroll to position [986, 0]
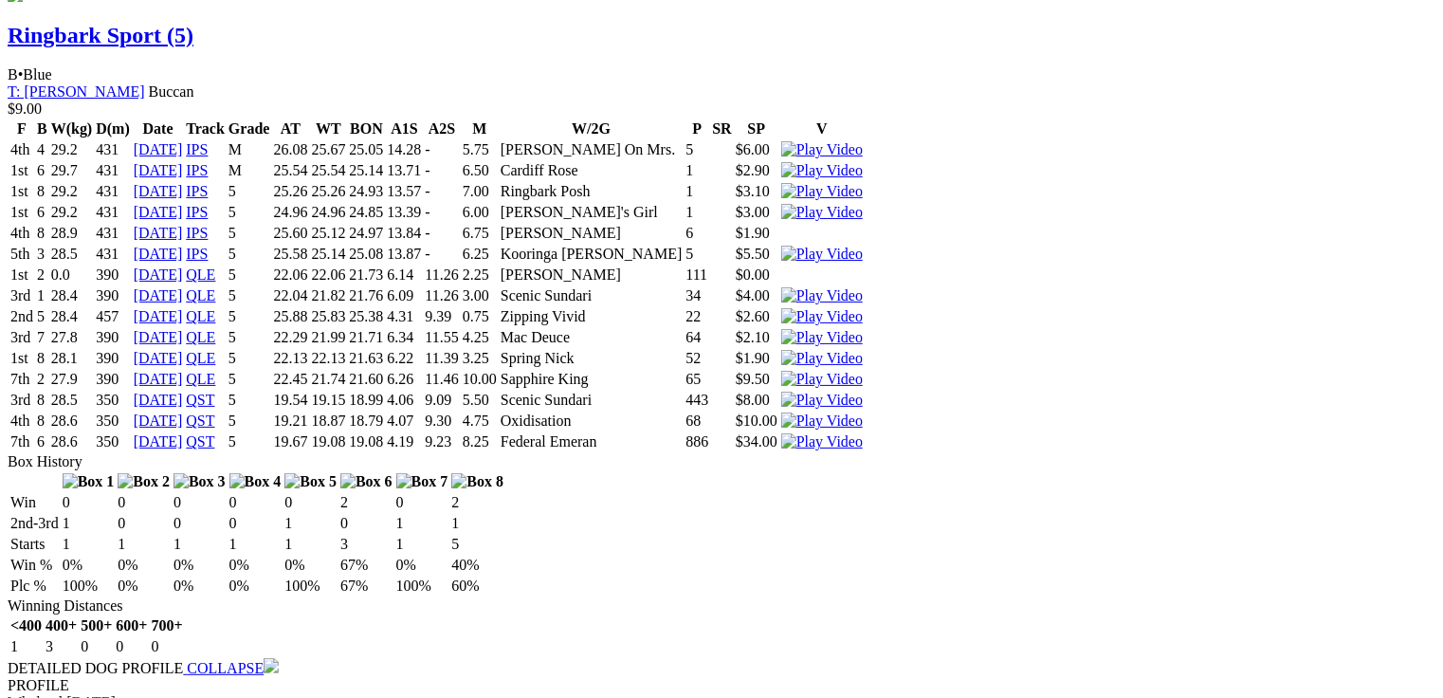
scroll to position [0, 0]
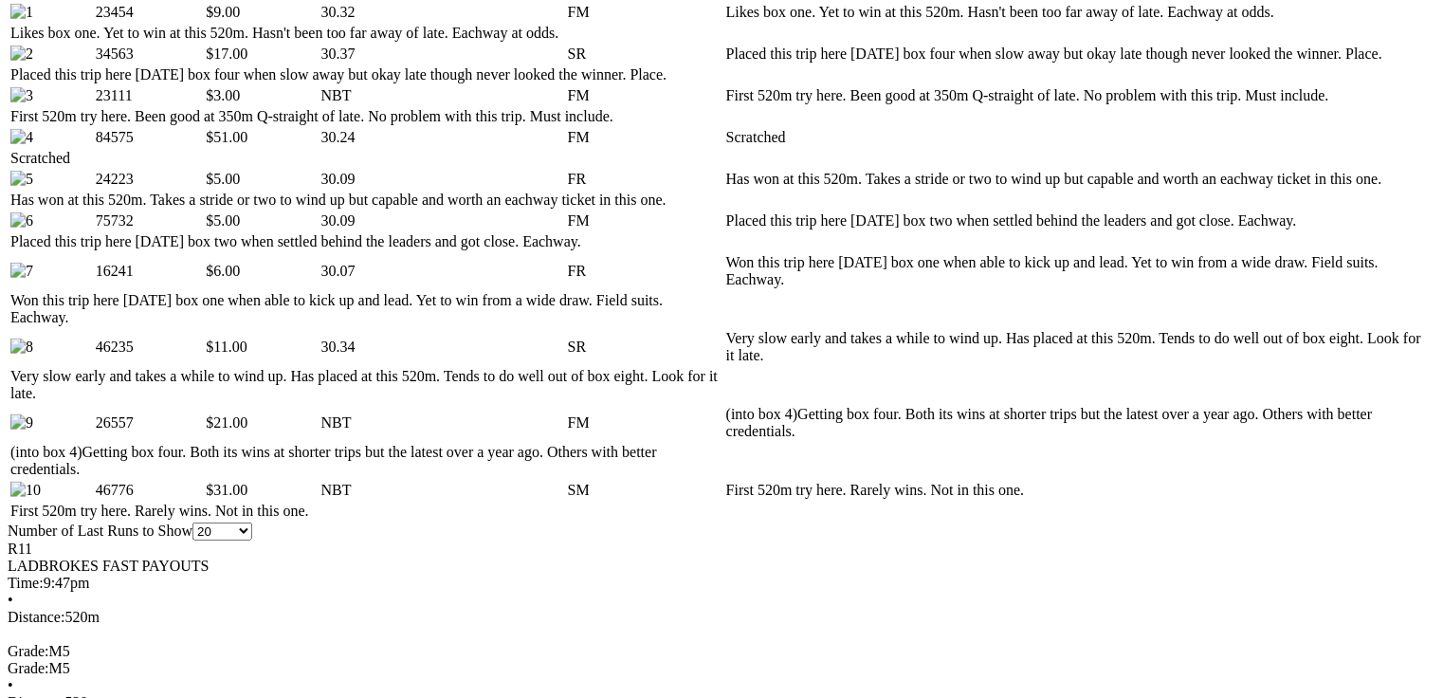
scroll to position [1062, 0]
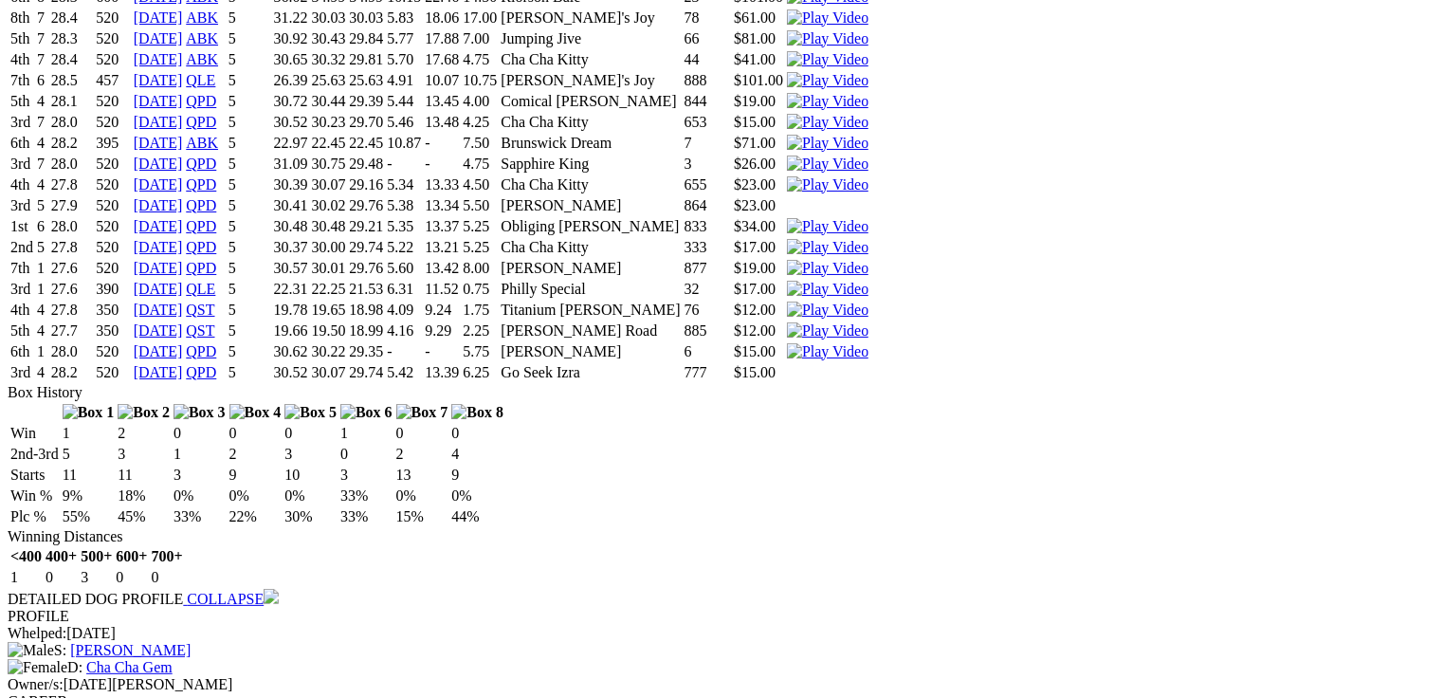
scroll to position [3291, 0]
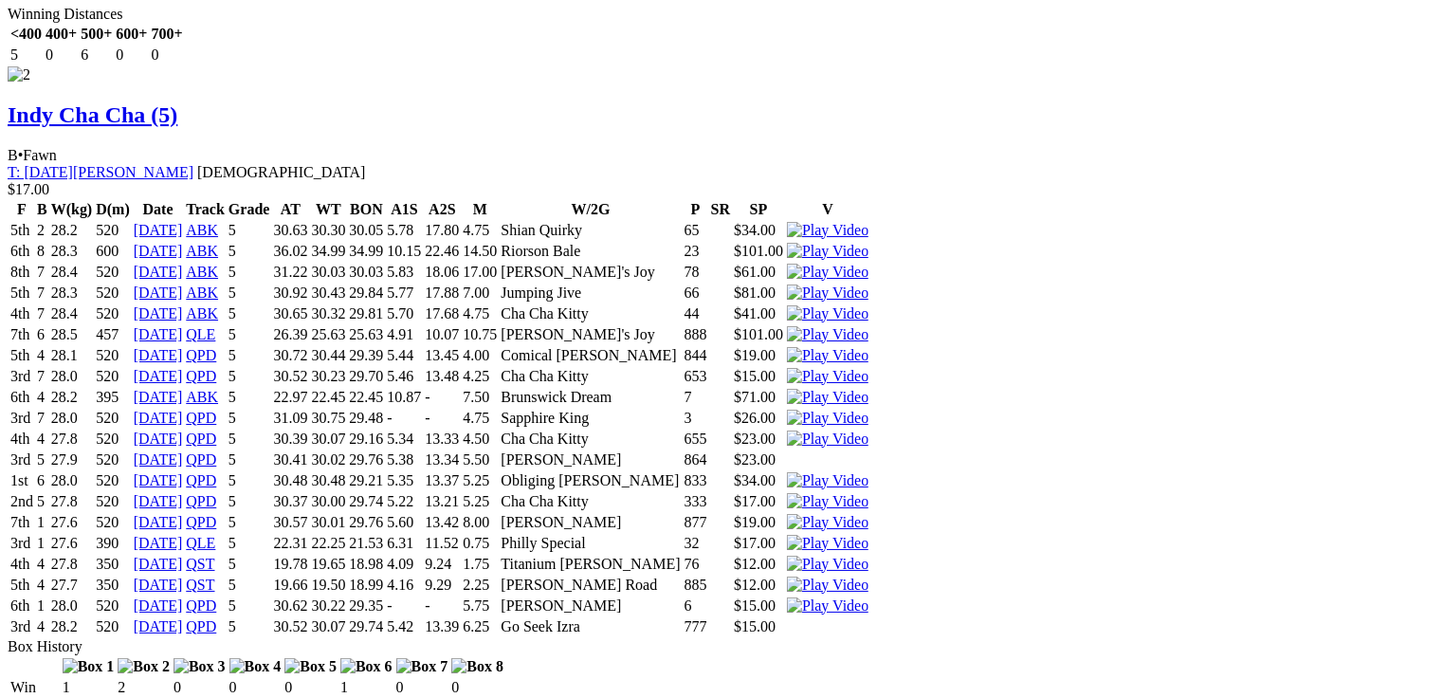
drag, startPoint x: 429, startPoint y: 487, endPoint x: 647, endPoint y: 489, distance: 218.1
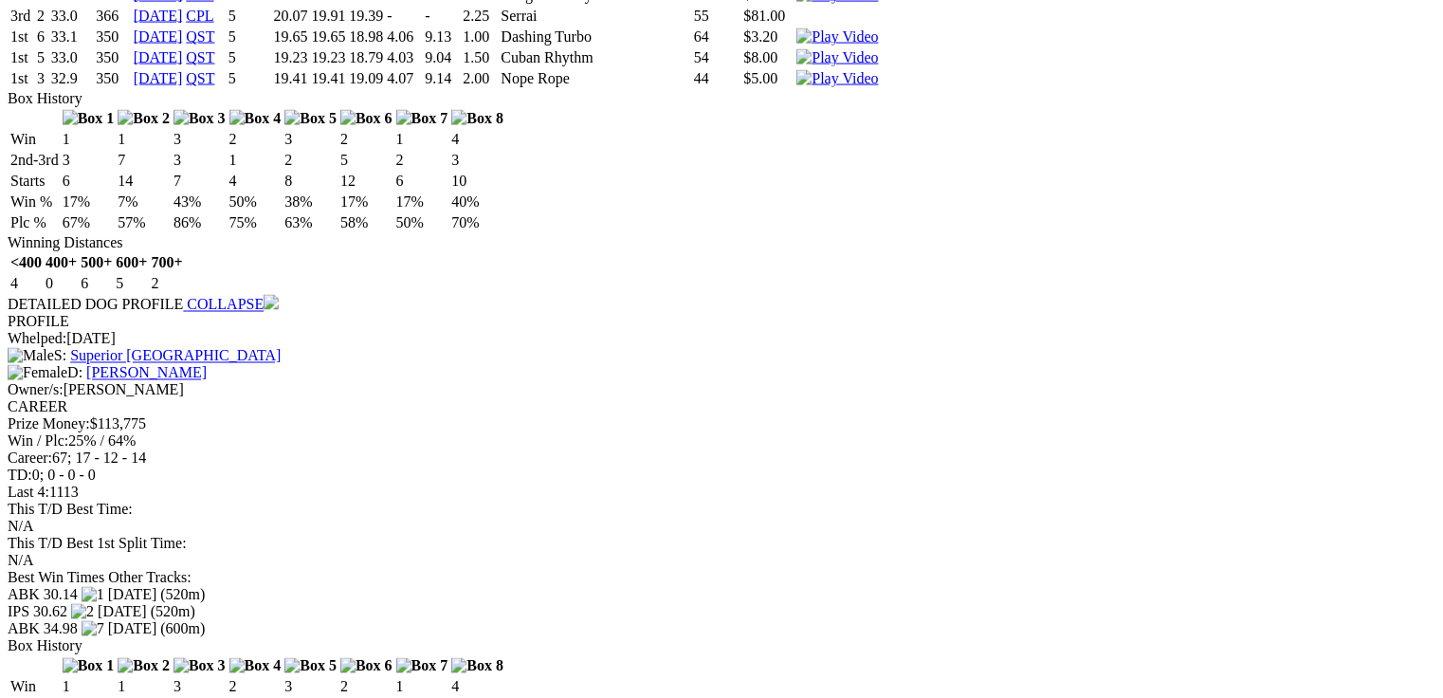
scroll to position [0, 0]
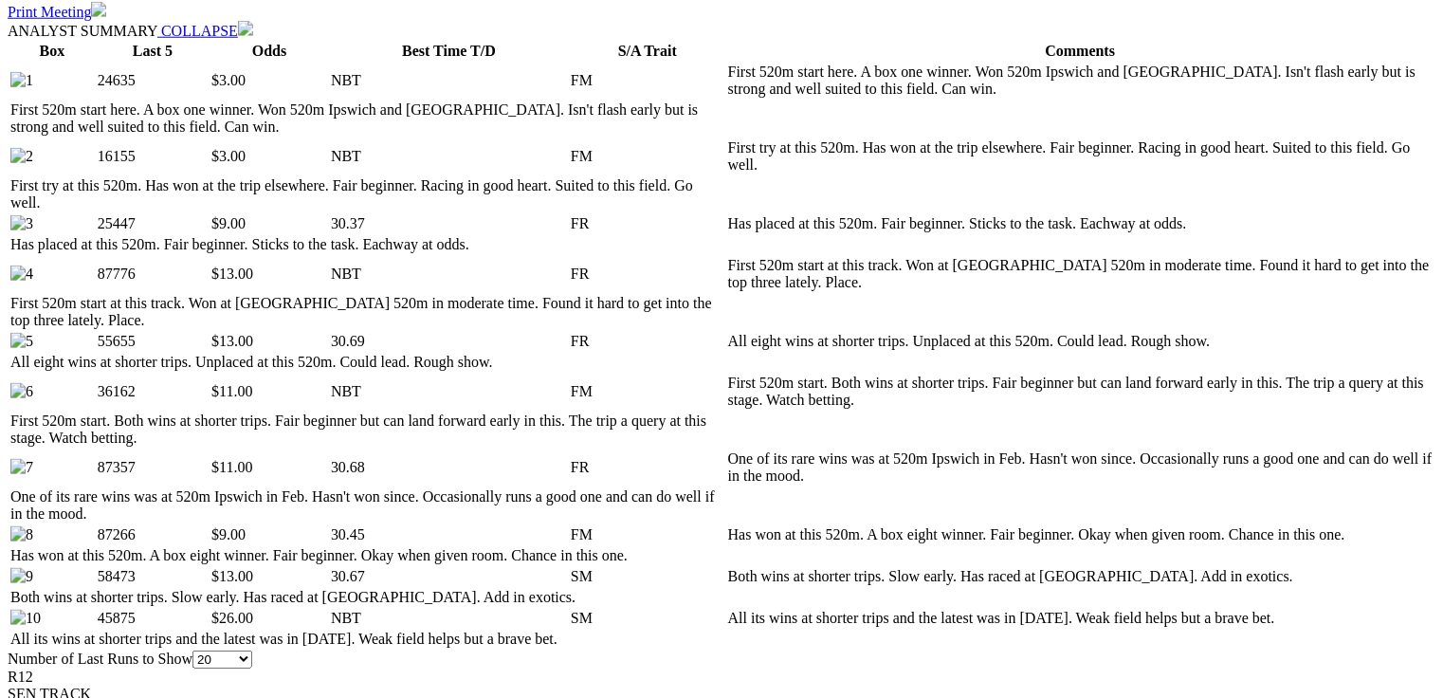
scroll to position [1062, 0]
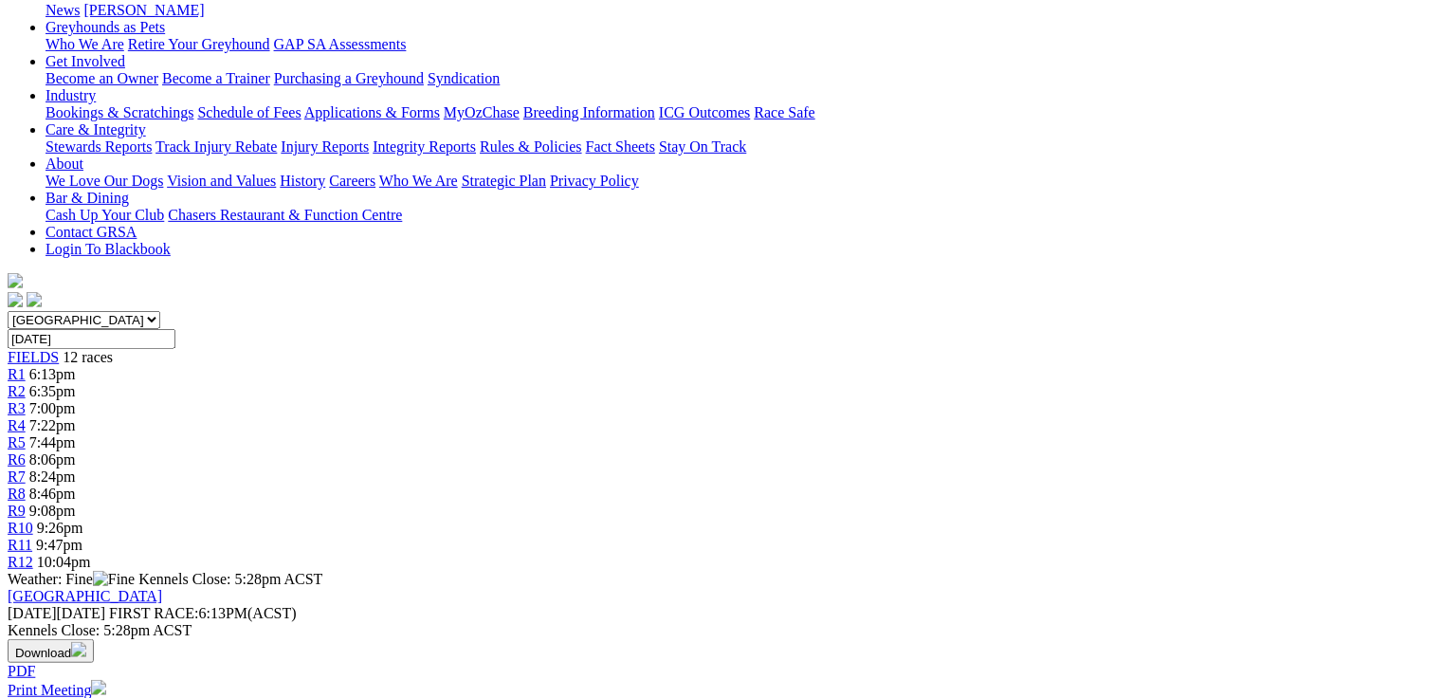
scroll to position [0, 0]
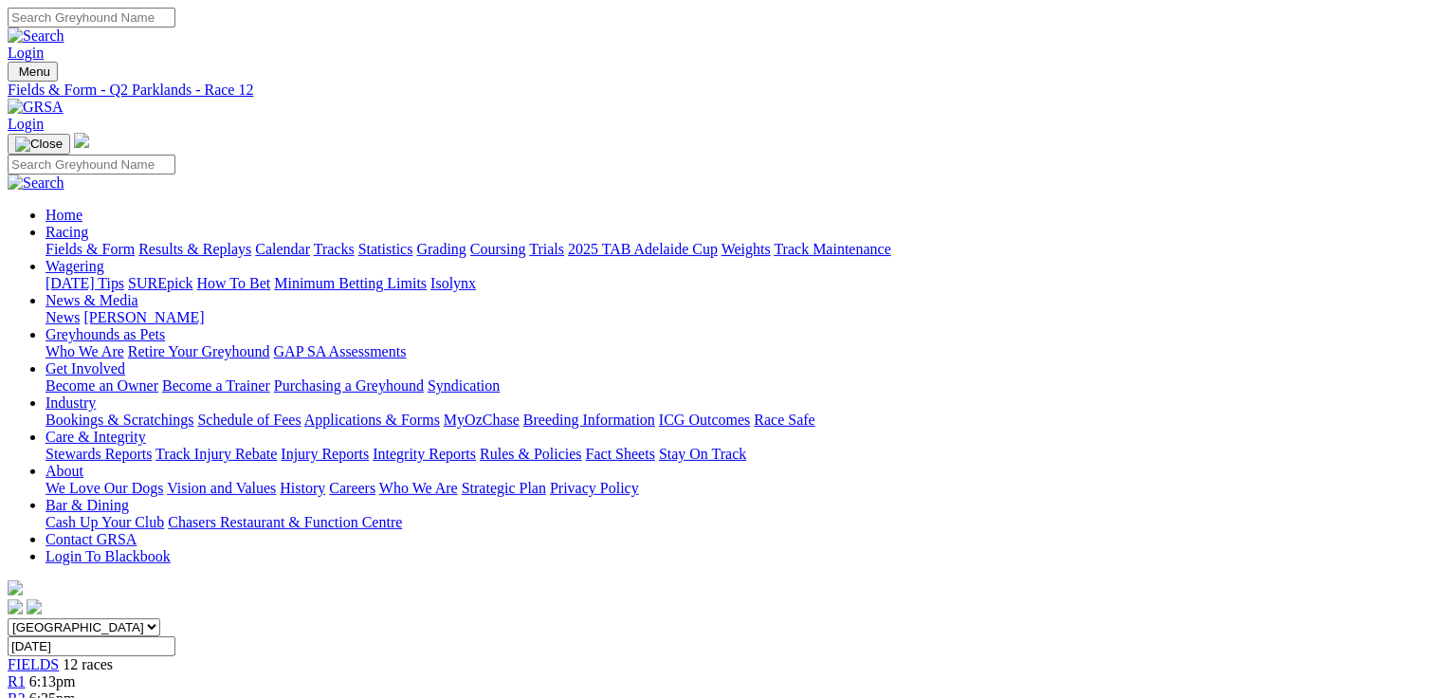
click at [56, 241] on link "Fields & Form" at bounding box center [90, 249] width 89 height 16
select select "QLD"
click at [128, 618] on select "[GEOGRAPHIC_DATA] [GEOGRAPHIC_DATA] [GEOGRAPHIC_DATA] [GEOGRAPHIC_DATA] [GEOGRA…" at bounding box center [84, 627] width 153 height 18
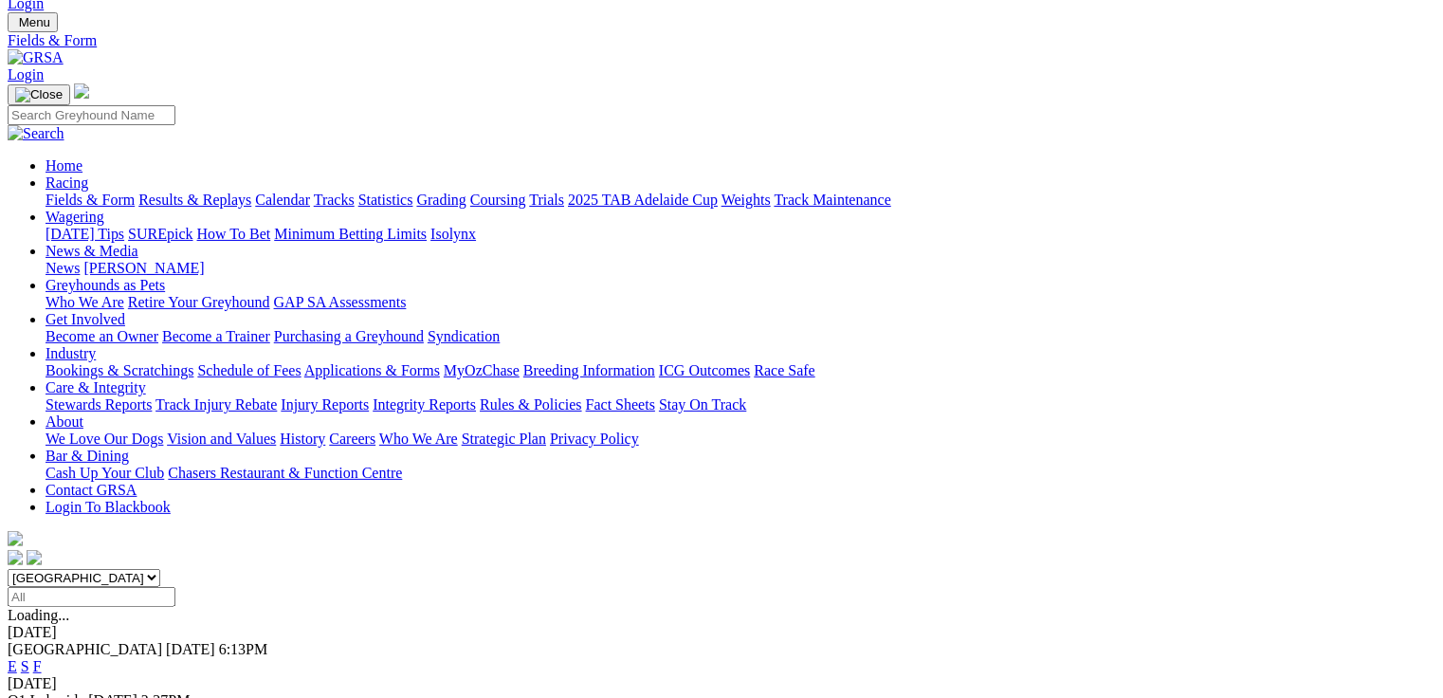
scroll to position [76, 0]
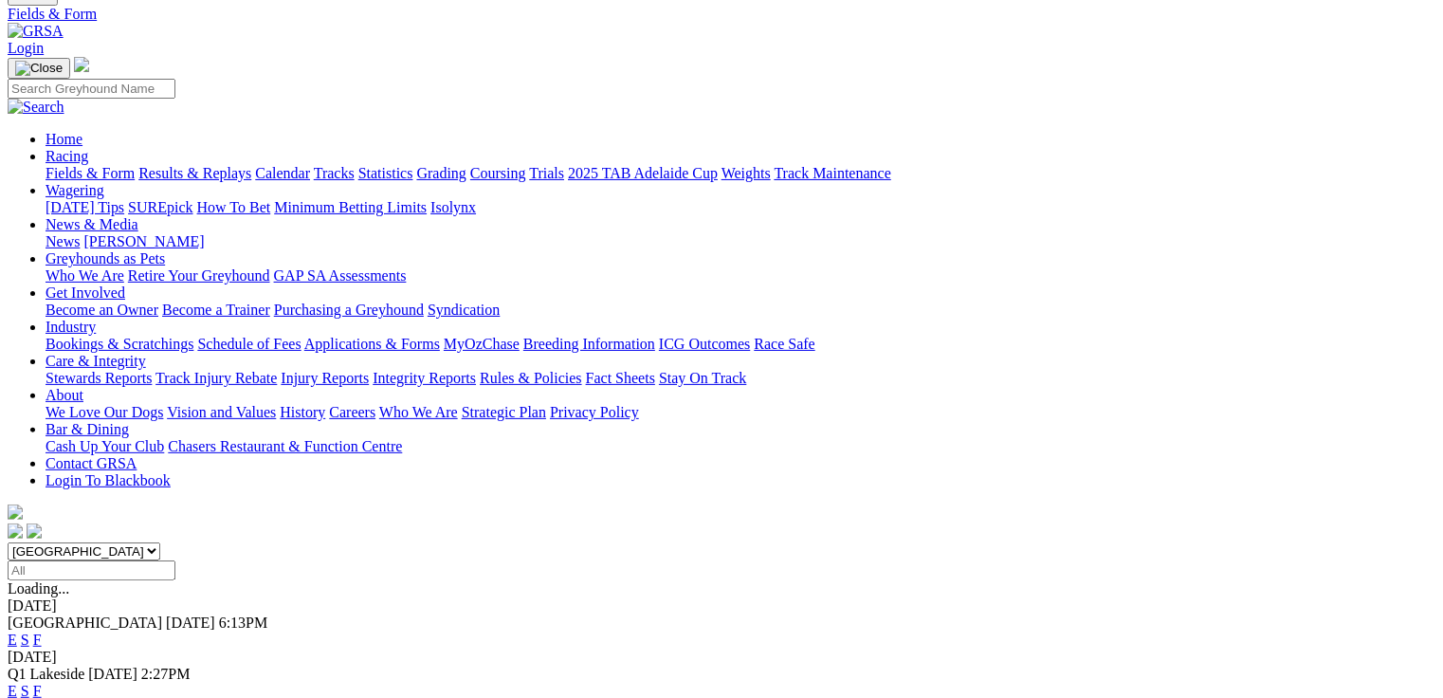
click at [17, 683] on link "E" at bounding box center [12, 691] width 9 height 16
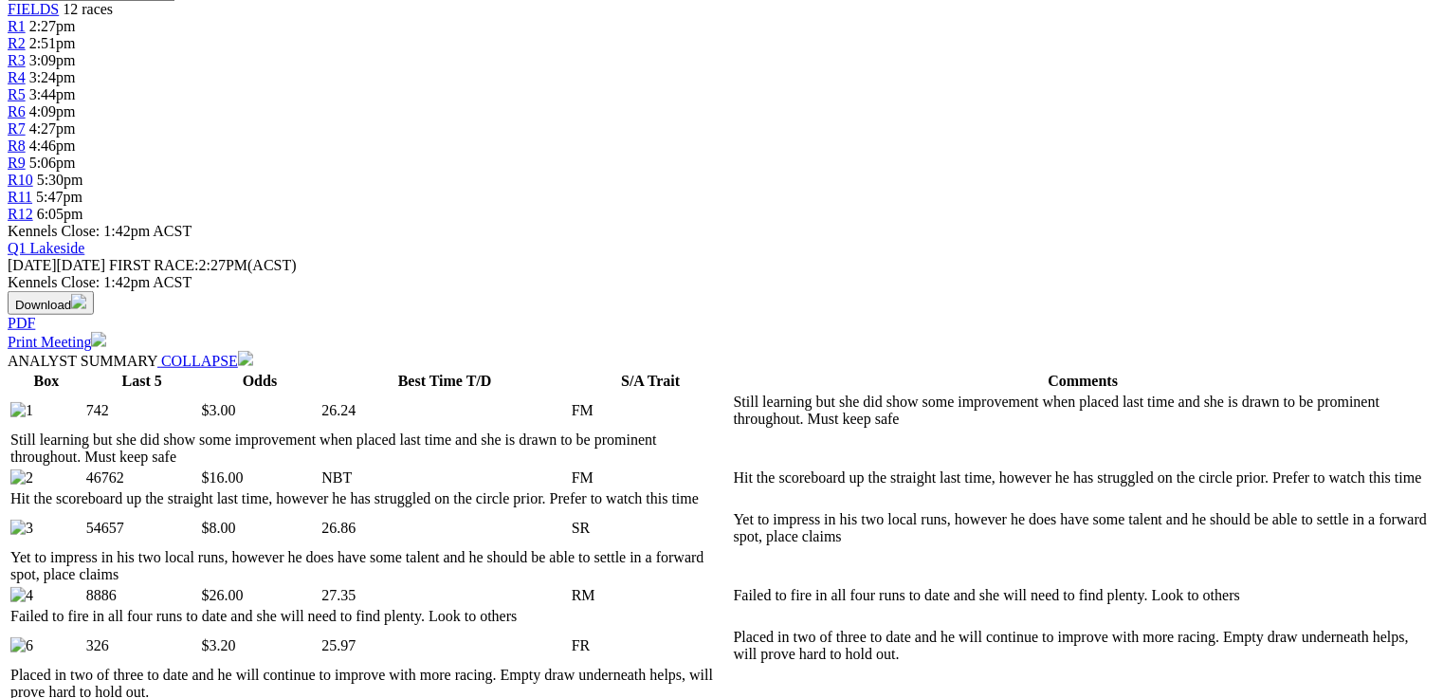
scroll to position [683, 0]
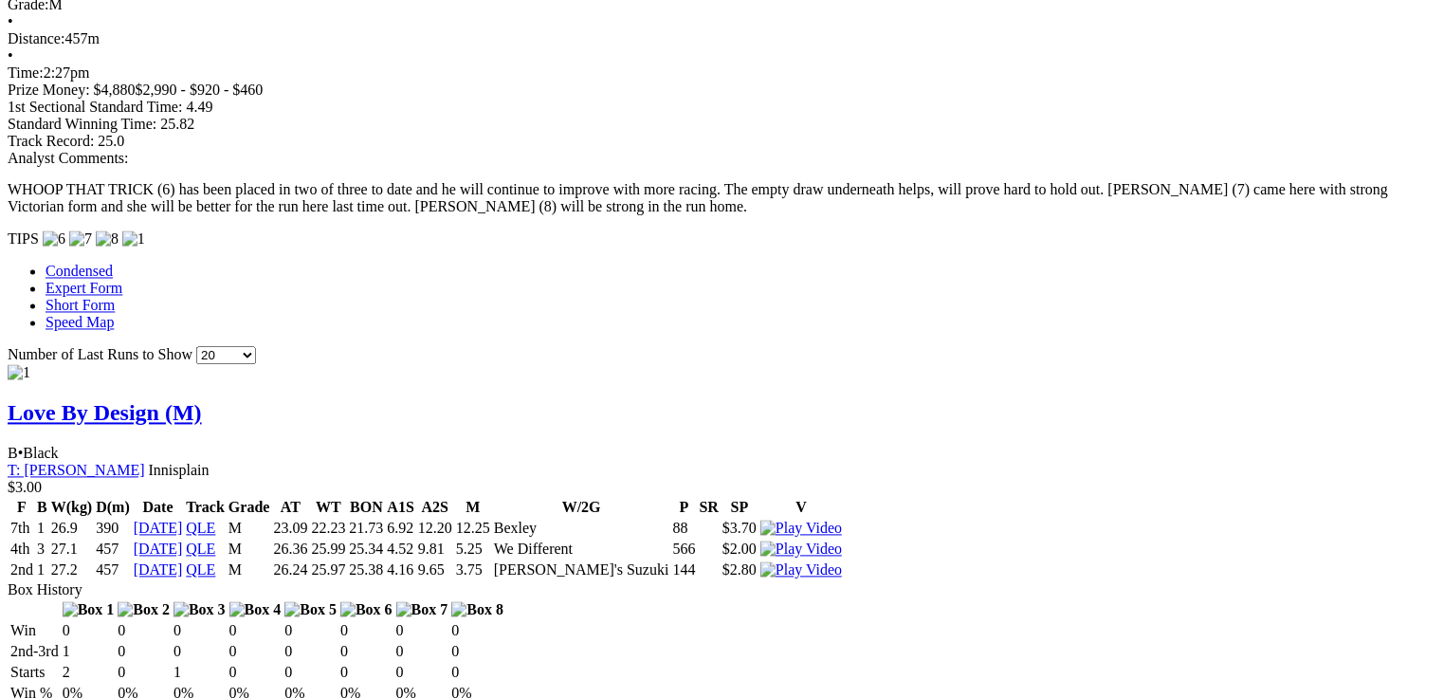
scroll to position [0, 0]
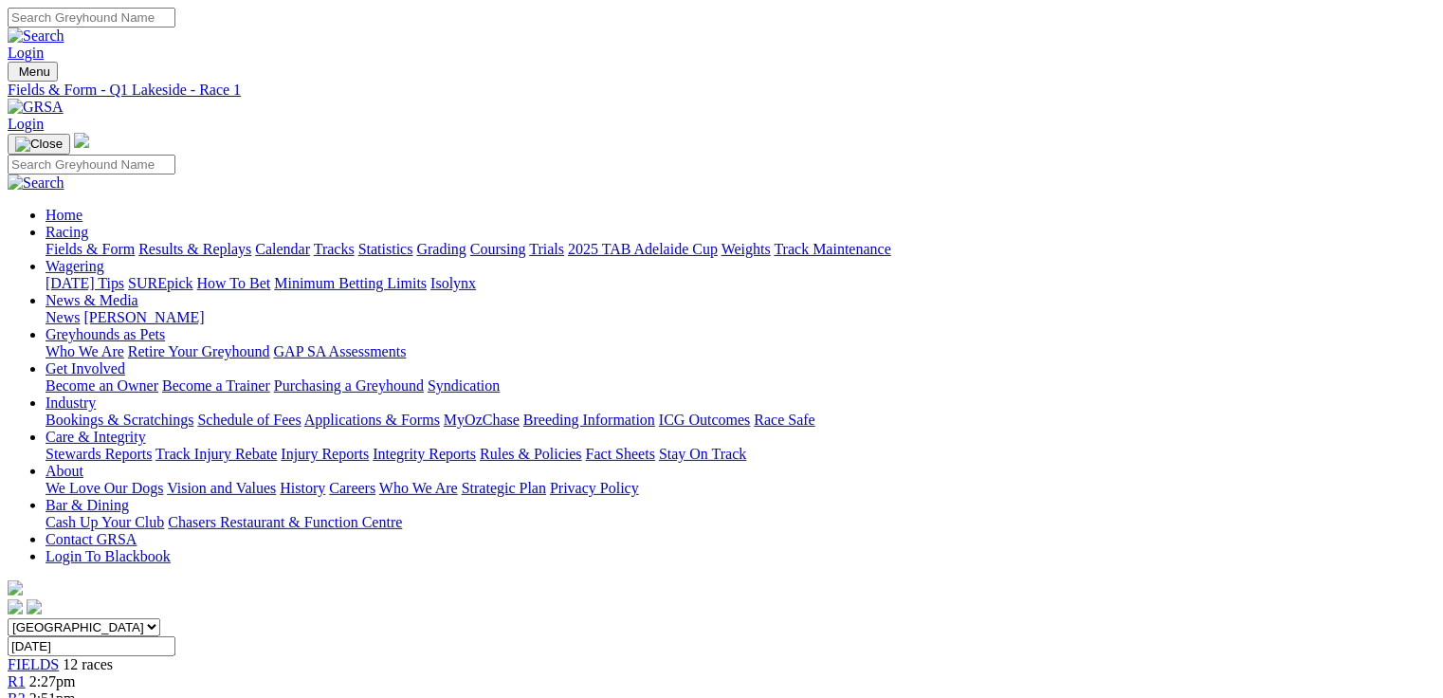
click at [76, 690] on span "2:51pm" at bounding box center [52, 698] width 46 height 16
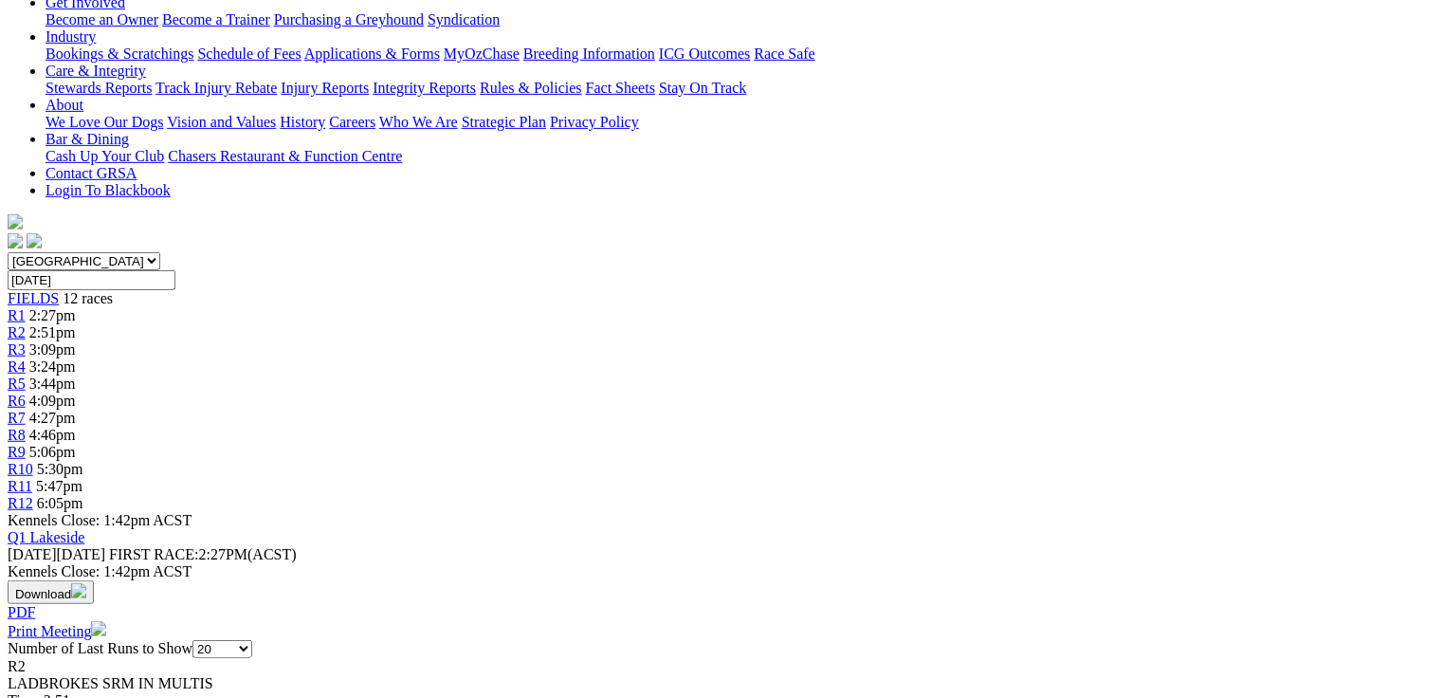
scroll to position [455, 0]
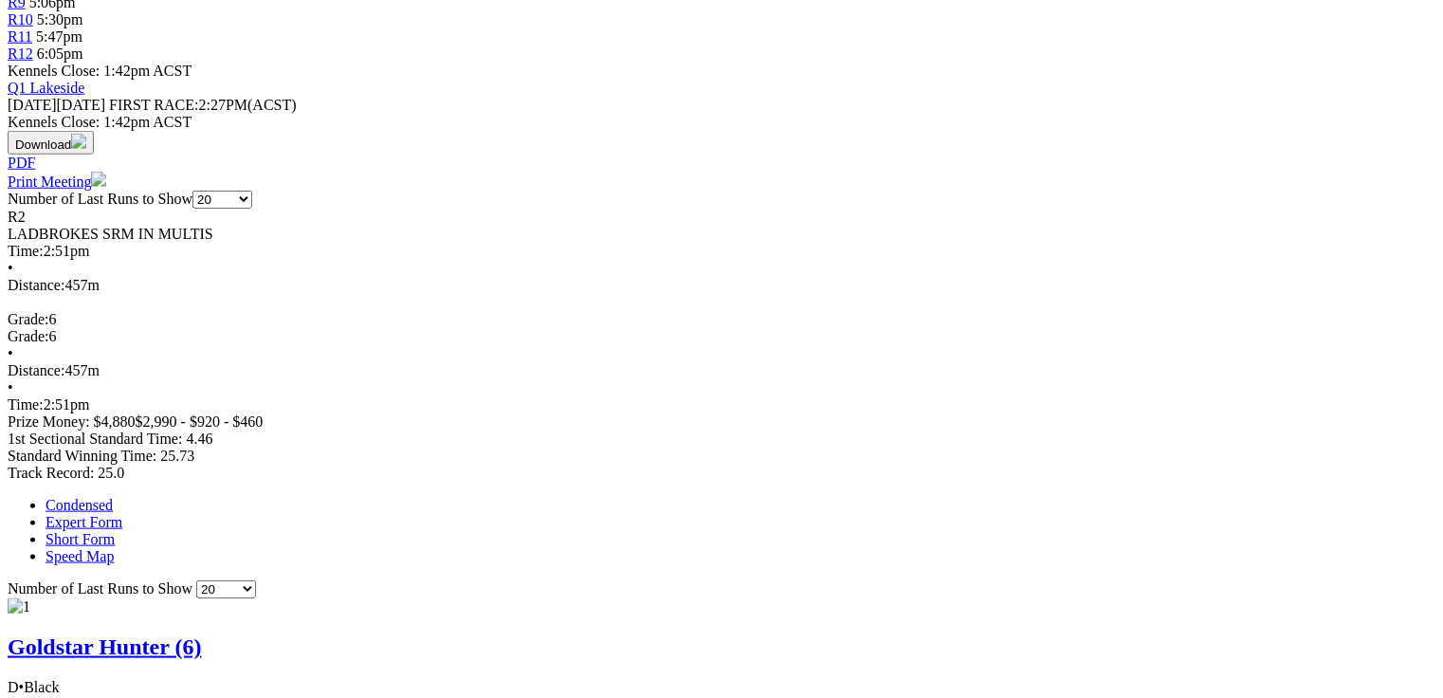
scroll to position [0, 0]
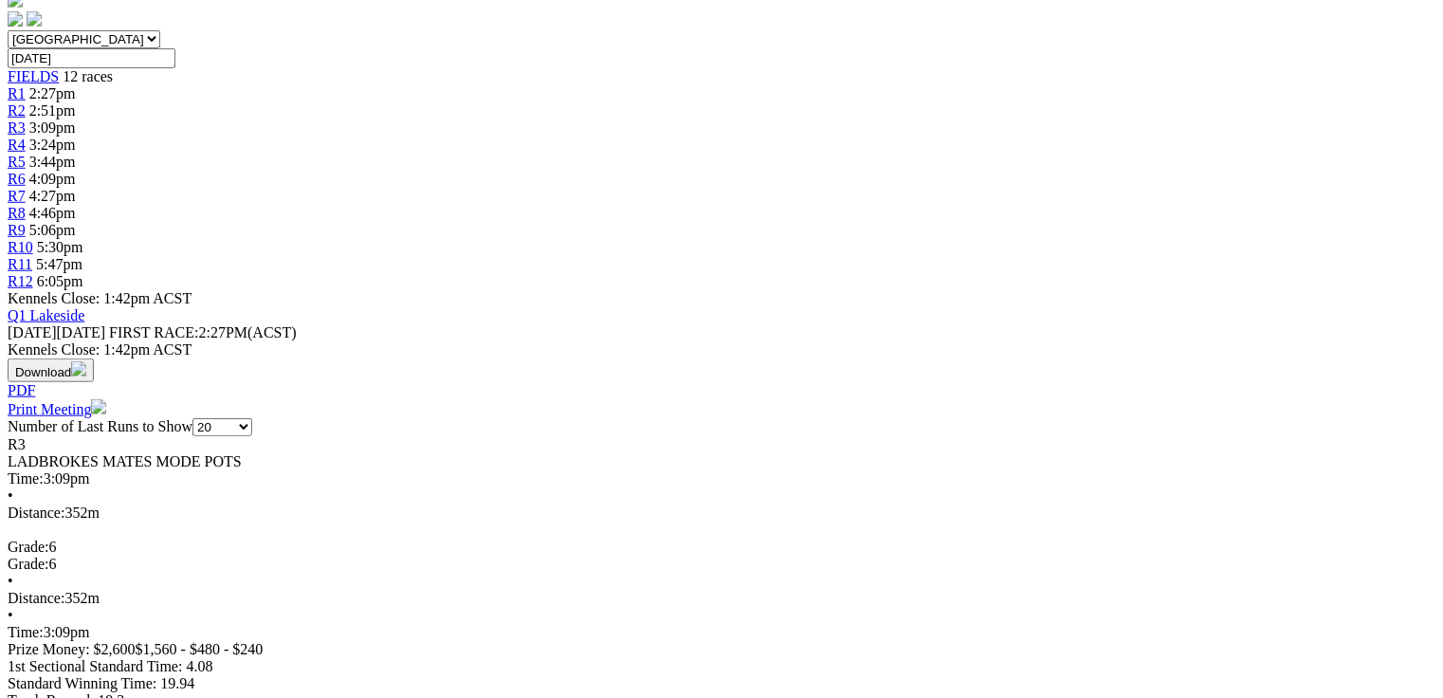
scroll to position [607, 0]
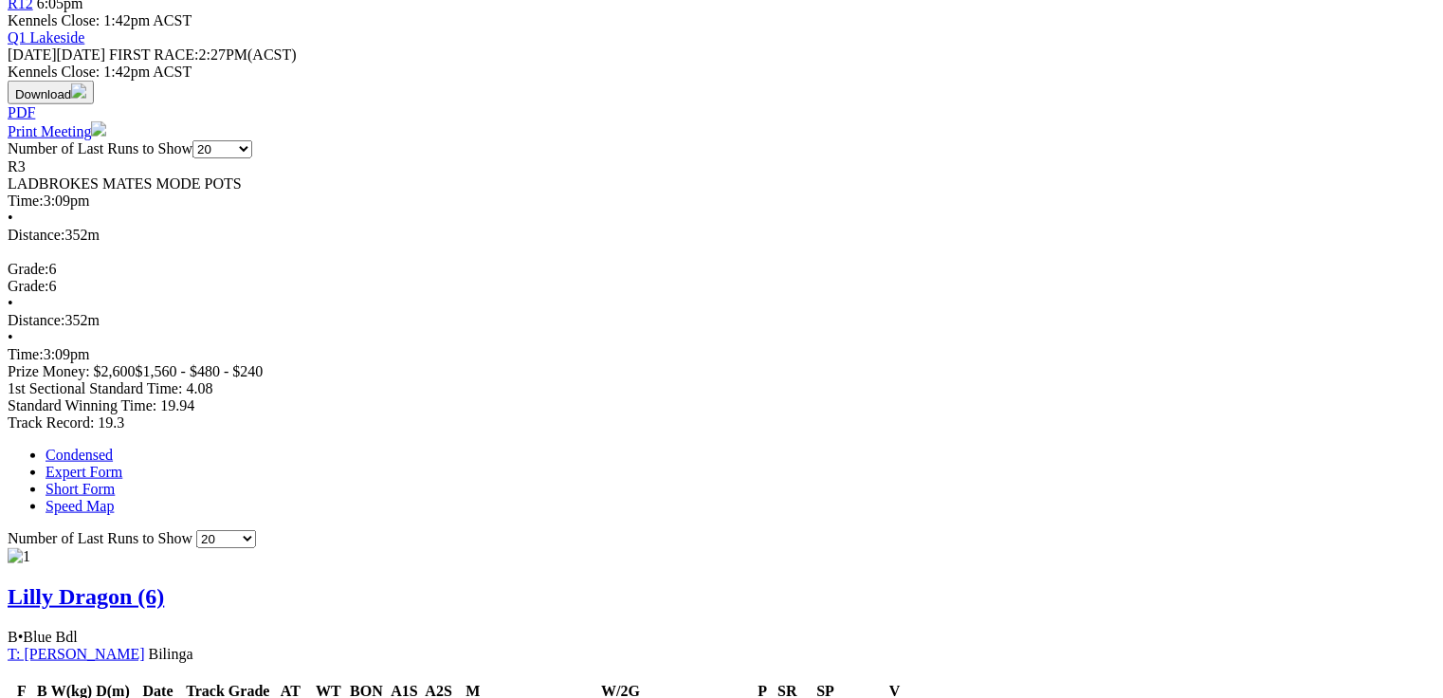
scroll to position [0, 0]
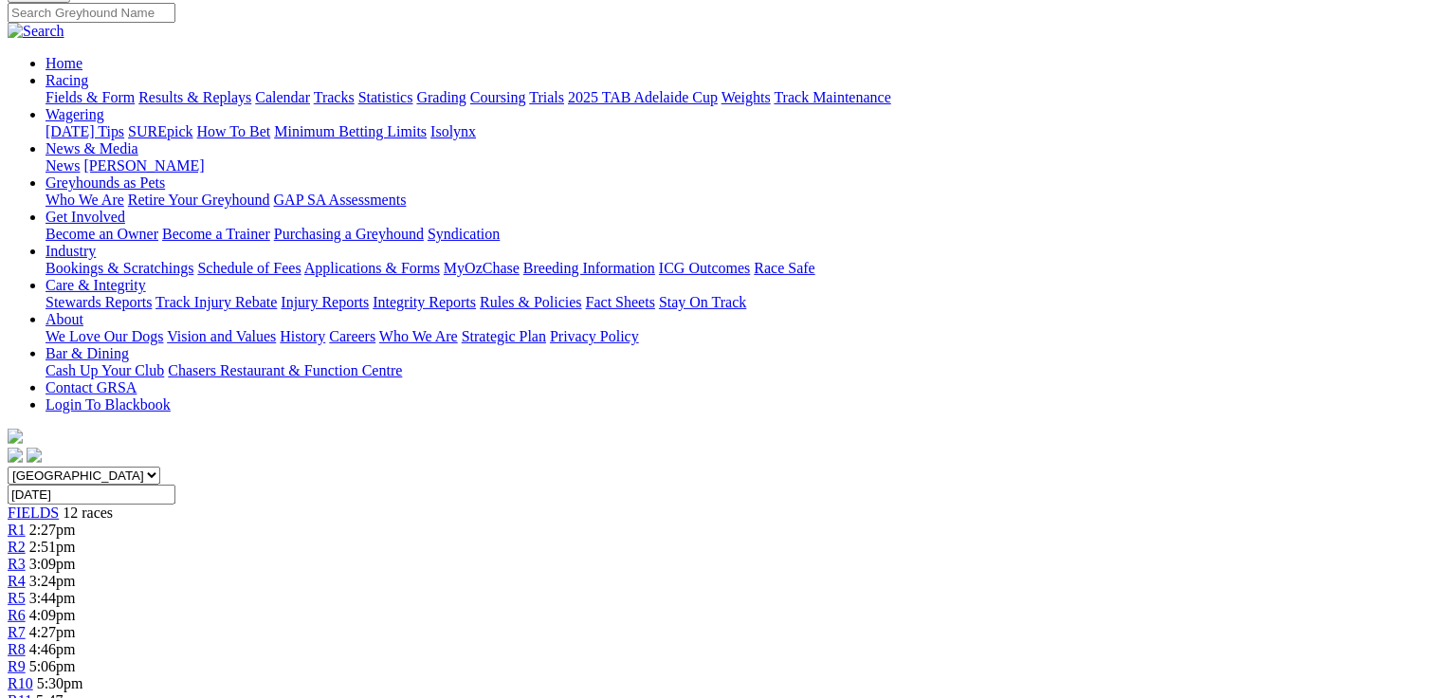
scroll to position [531, 0]
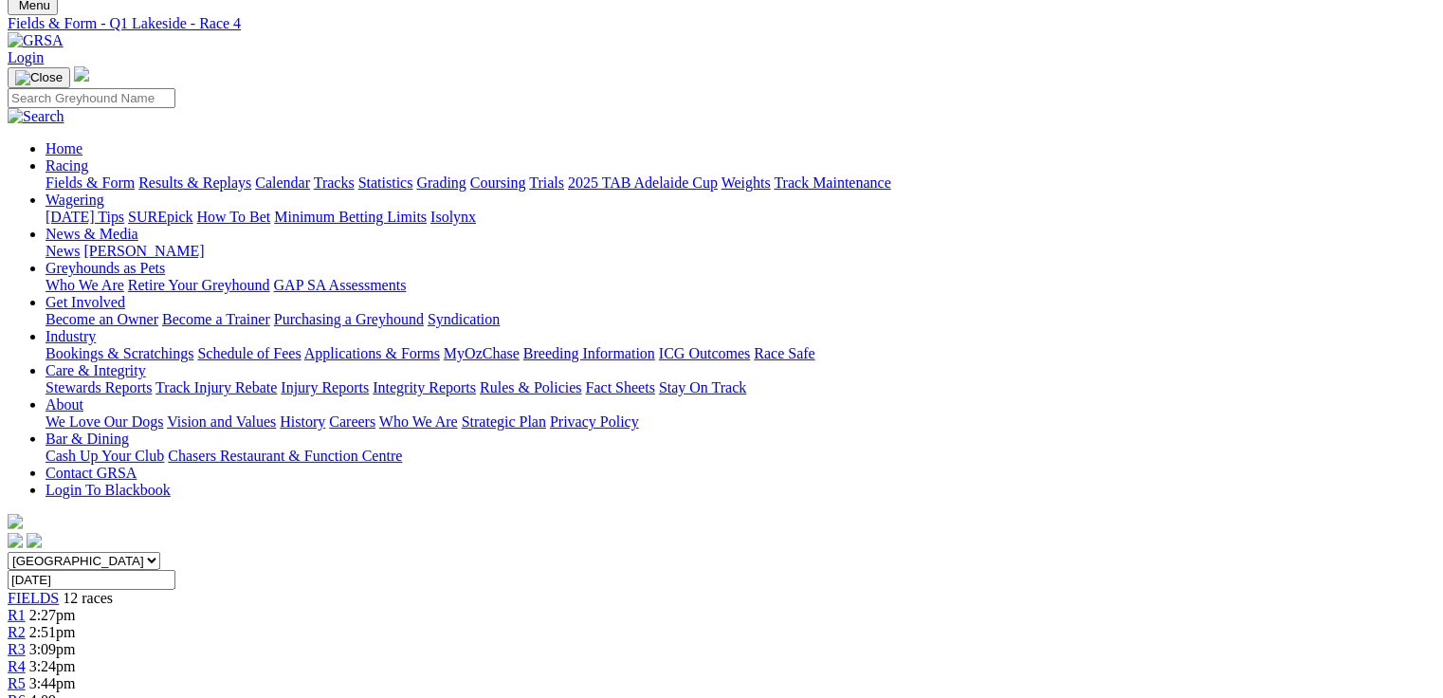
scroll to position [0, 0]
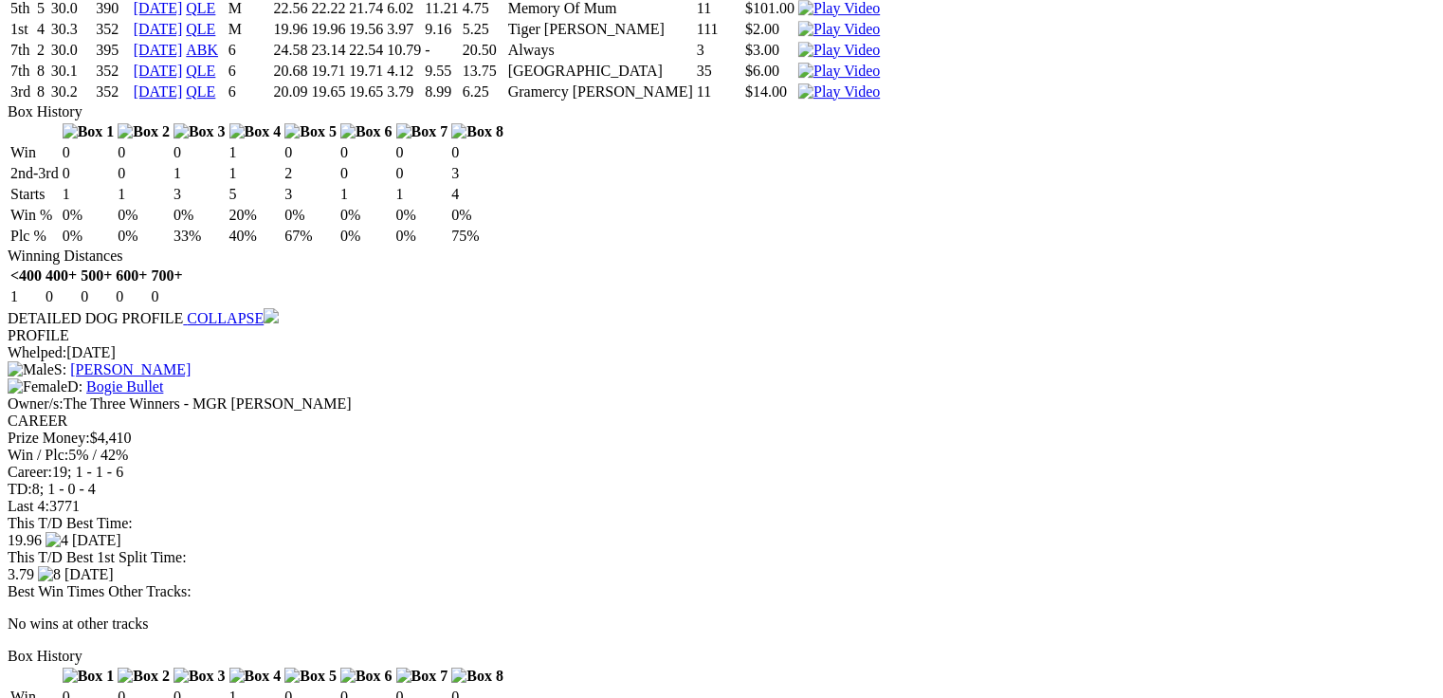
scroll to position [3127, 0]
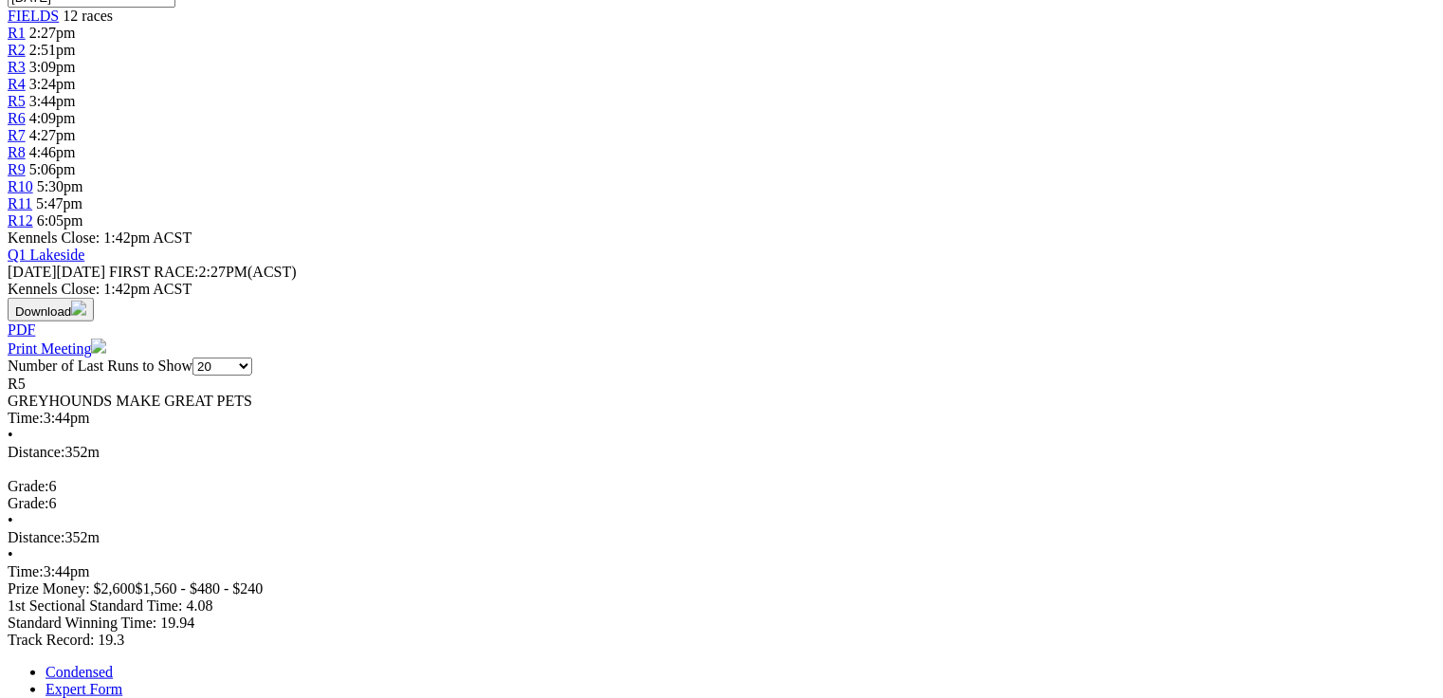
scroll to position [0, 0]
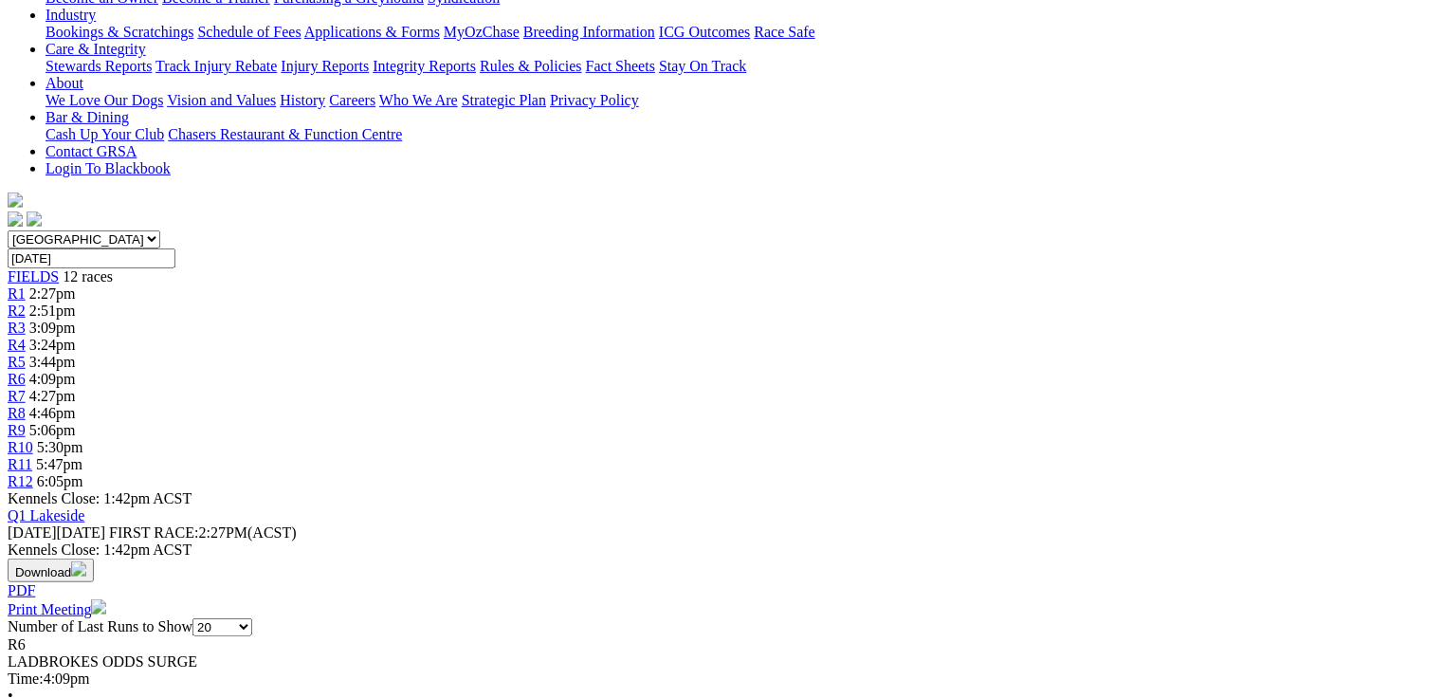
scroll to position [683, 0]
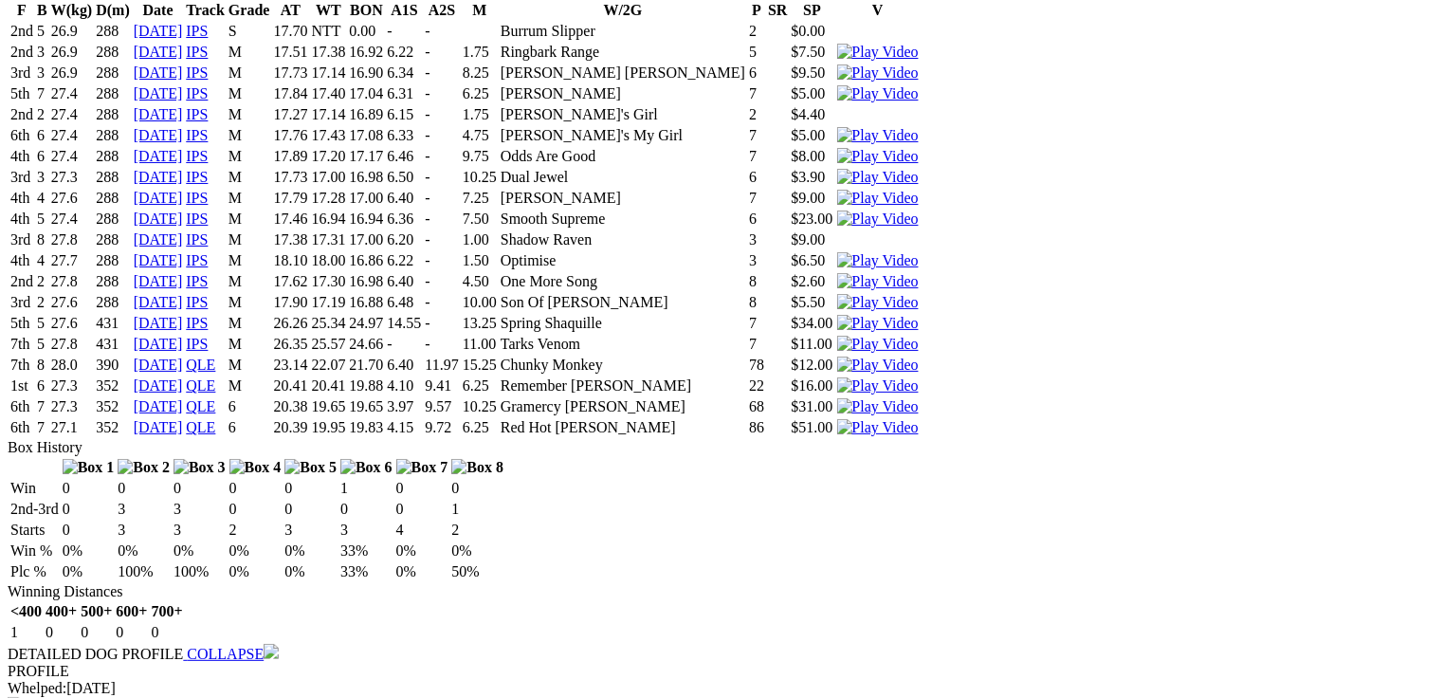
scroll to position [0, 0]
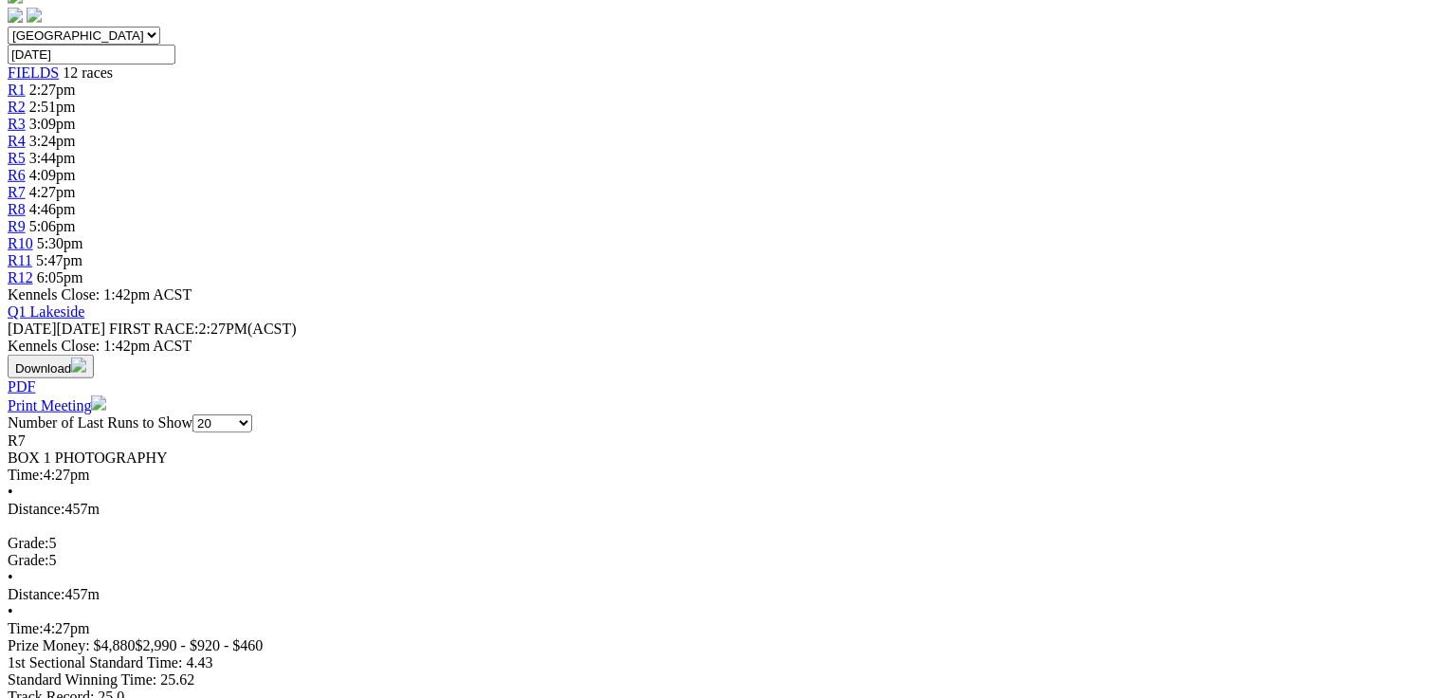
scroll to position [607, 0]
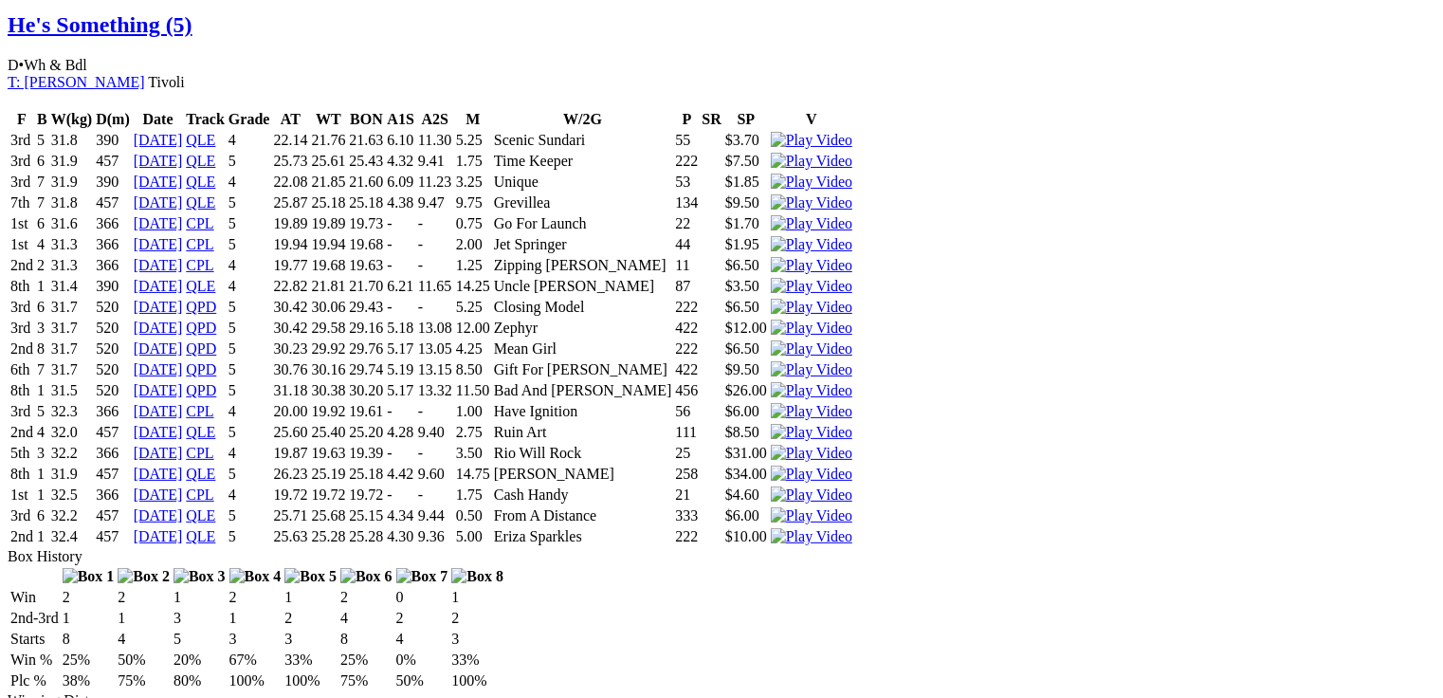
scroll to position [0, 0]
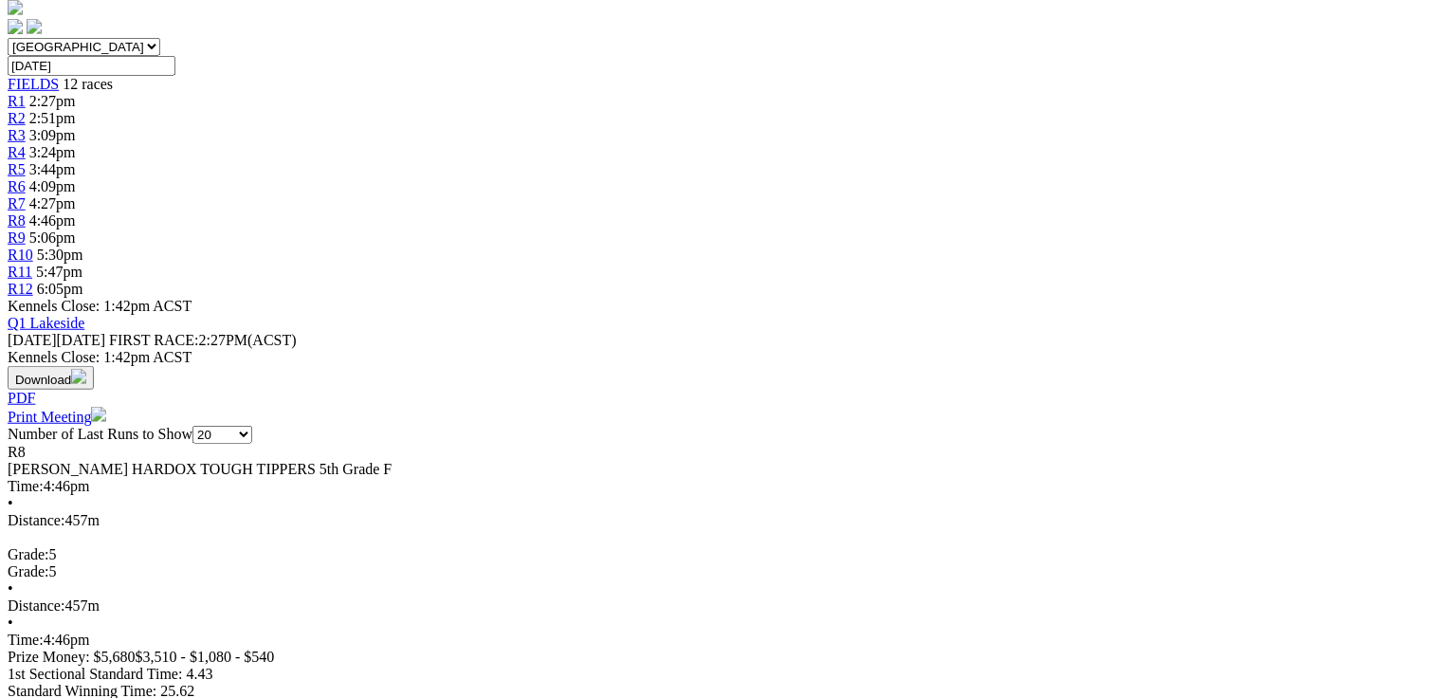
scroll to position [607, 0]
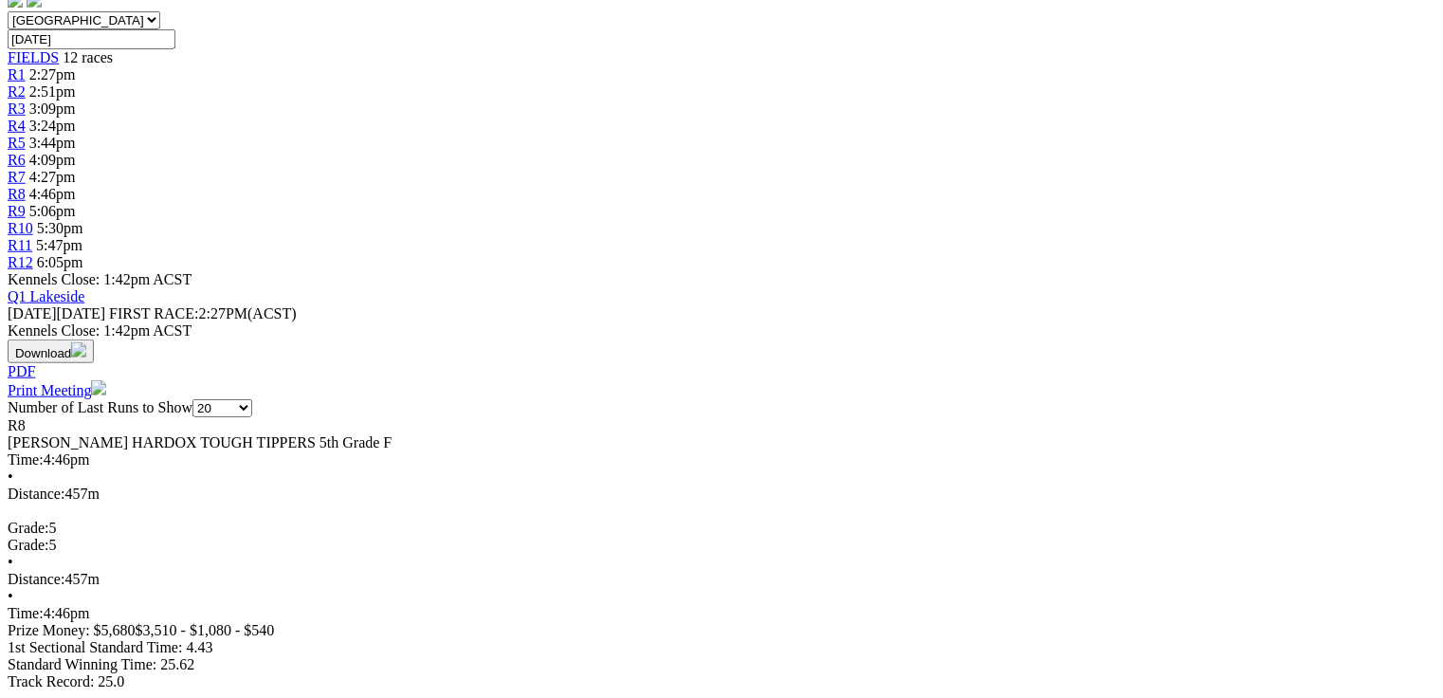
drag, startPoint x: 697, startPoint y: 508, endPoint x: 760, endPoint y: 504, distance: 62.7
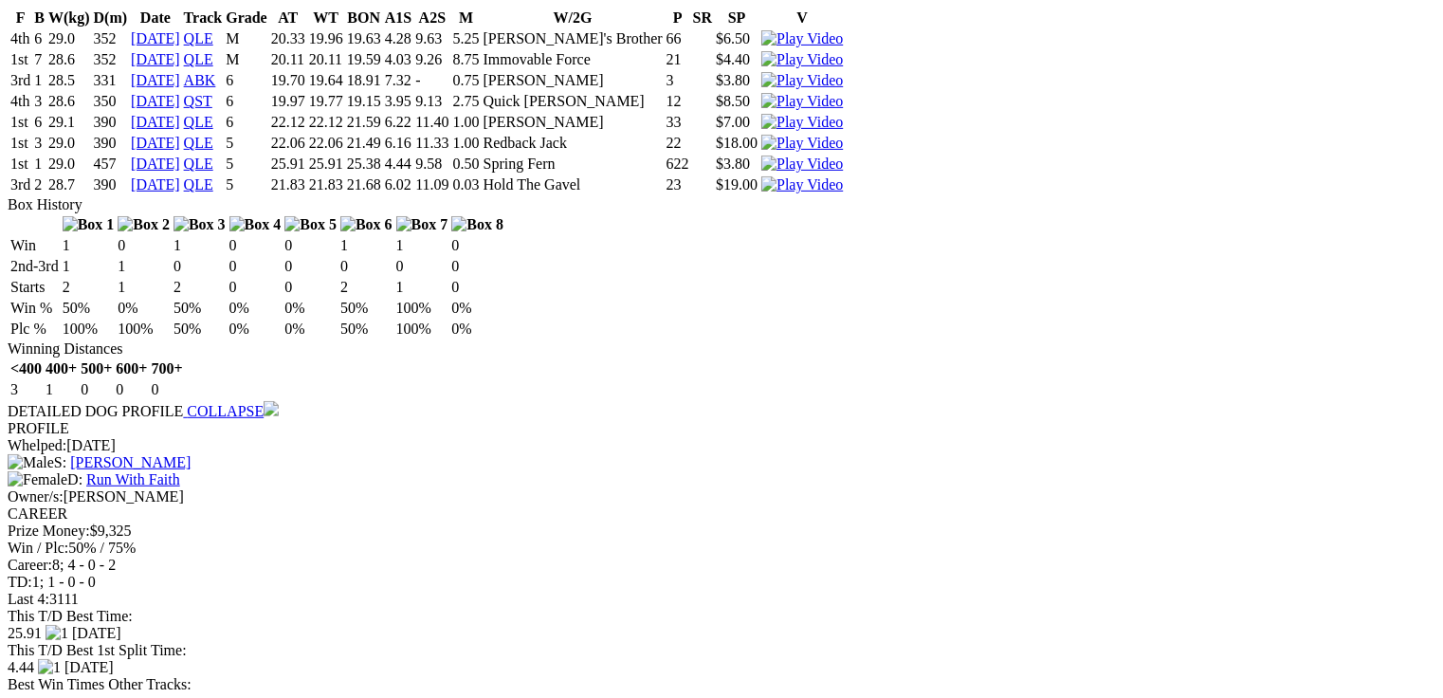
scroll to position [4021, 0]
